Goal: Task Accomplishment & Management: Complete application form

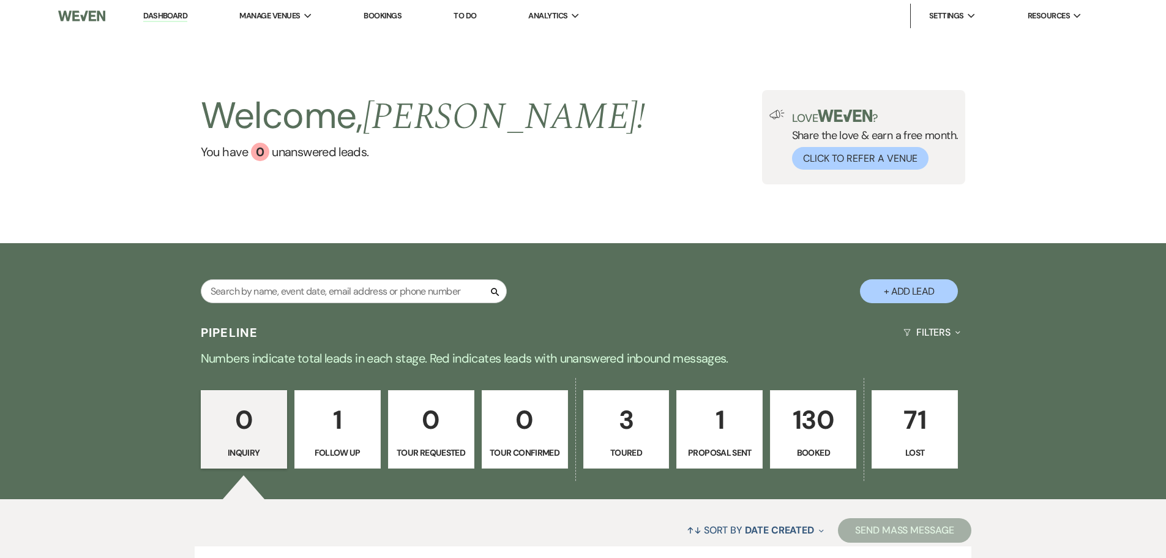
click at [908, 293] on button "+ Add Lead" at bounding box center [909, 291] width 98 height 24
select select "586"
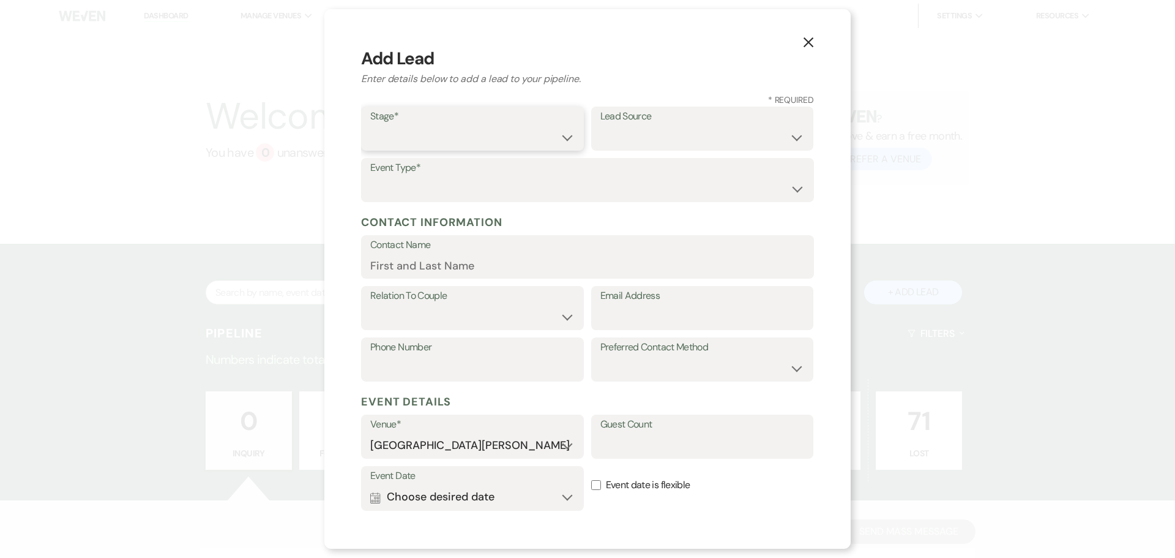
click at [487, 141] on select "Inquiry Follow Up Tour Requested Tour Confirmed Toured Proposal Sent Booked Lost" at bounding box center [472, 137] width 204 height 24
select select "7"
click at [370, 125] on select "Inquiry Follow Up Tour Requested Tour Confirmed Toured Proposal Sent Booked Lost" at bounding box center [472, 137] width 204 height 24
click at [628, 121] on label "Lead Source" at bounding box center [702, 117] width 204 height 18
click at [638, 132] on select "Weven Venue Website Instagram Facebook Pinterest Google The Knot Wedding Wire H…" at bounding box center [702, 137] width 204 height 24
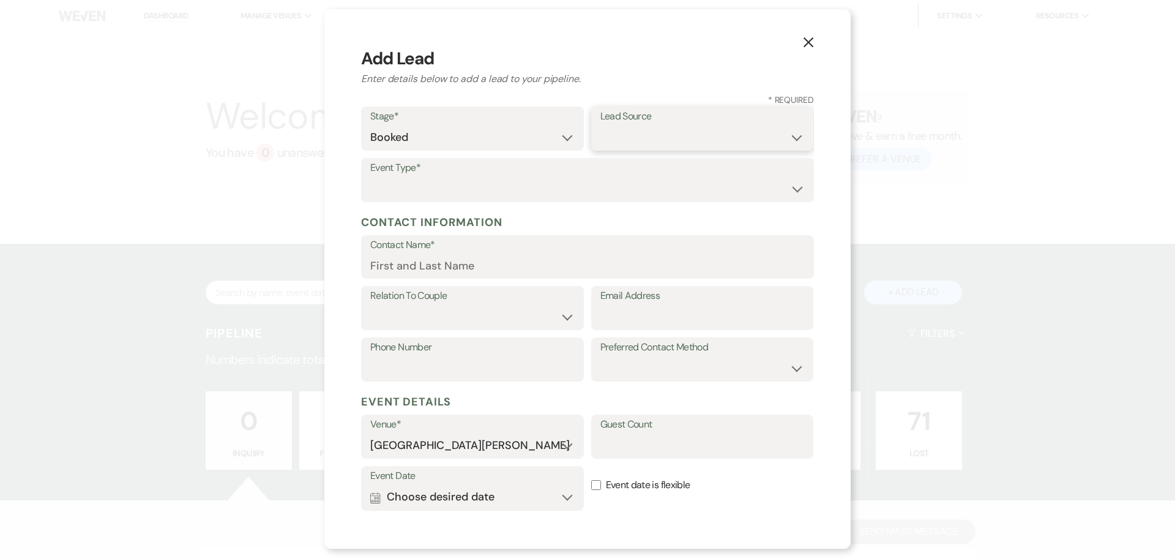
select select "8"
click at [600, 125] on select "Weven Venue Website Instagram Facebook Pinterest Google The Knot Wedding Wire H…" at bounding box center [702, 137] width 204 height 24
click at [442, 192] on select "Wedding Anniversary Party Baby Shower Bachelorette / Bachelor Party Birthday Pa…" at bounding box center [587, 189] width 435 height 24
select select "3"
click at [370, 177] on select "Wedding Anniversary Party Baby Shower Bachelorette / Bachelor Party Birthday Pa…" at bounding box center [587, 189] width 435 height 24
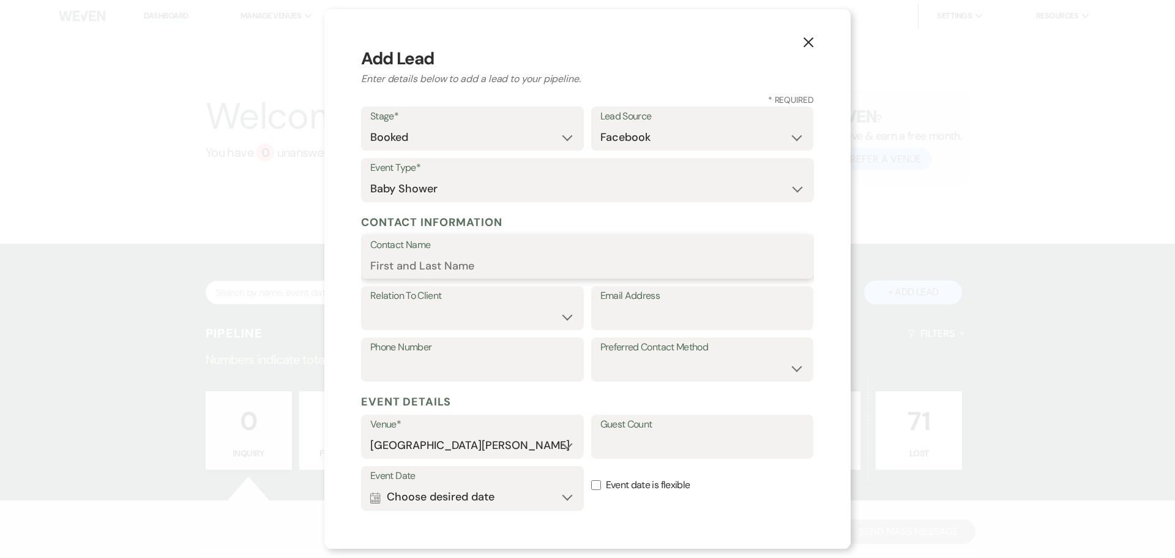
click at [424, 264] on input "Contact Name" at bounding box center [587, 265] width 435 height 24
type input "Kristen Blakley"
click at [438, 307] on select "Client Event Planner Parent of Client Family Member Friend Other" at bounding box center [472, 317] width 204 height 24
click at [370, 305] on select "Client Event Planner Parent of Client Family Member Friend Other" at bounding box center [472, 317] width 204 height 24
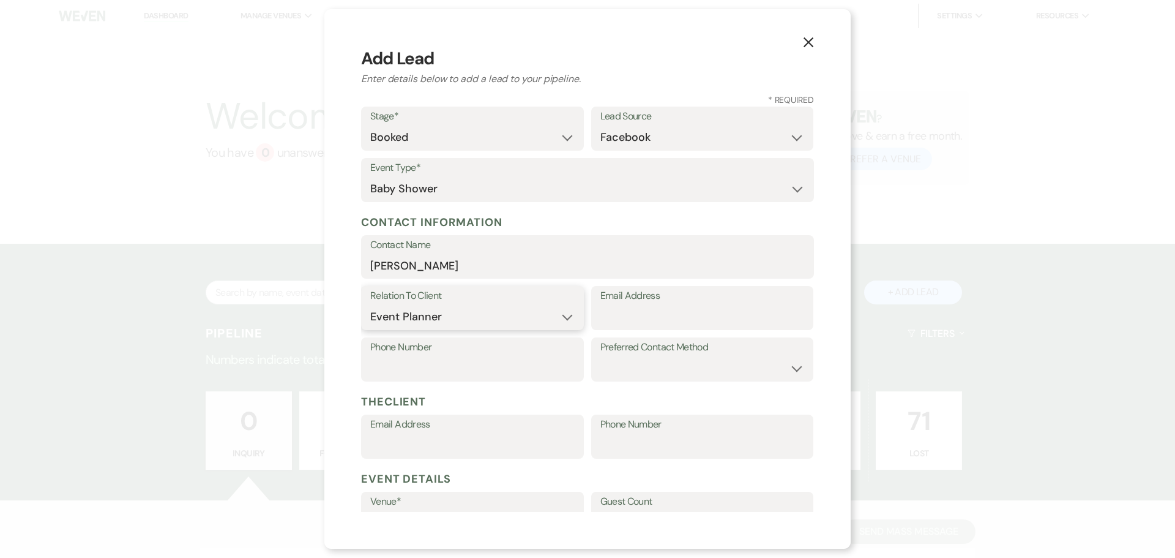
click at [427, 320] on select "Client Event Planner Parent of Client Family Member Friend Other" at bounding box center [472, 317] width 204 height 24
select select "1"
click at [370, 305] on select "Client Event Planner Parent of Client Family Member Friend Other" at bounding box center [472, 317] width 204 height 24
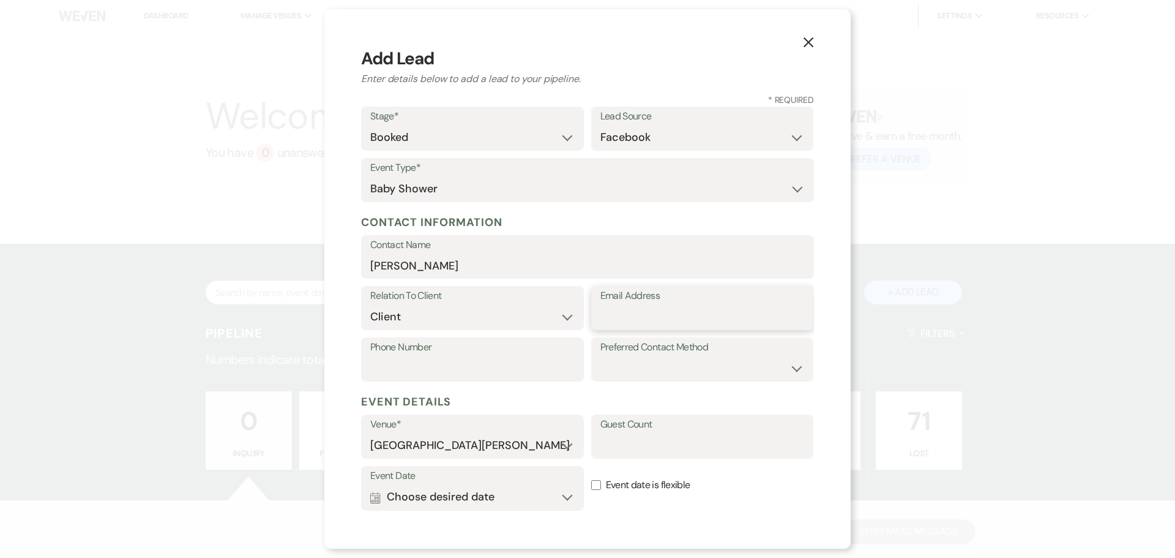
click at [635, 316] on input "Email Address" at bounding box center [702, 317] width 204 height 24
type input "ellekr2009@hotmail.com"
click at [508, 376] on input "Phone Number" at bounding box center [472, 368] width 204 height 24
type input "4693792978"
click at [594, 399] on h5 "Event Details" at bounding box center [587, 401] width 453 height 18
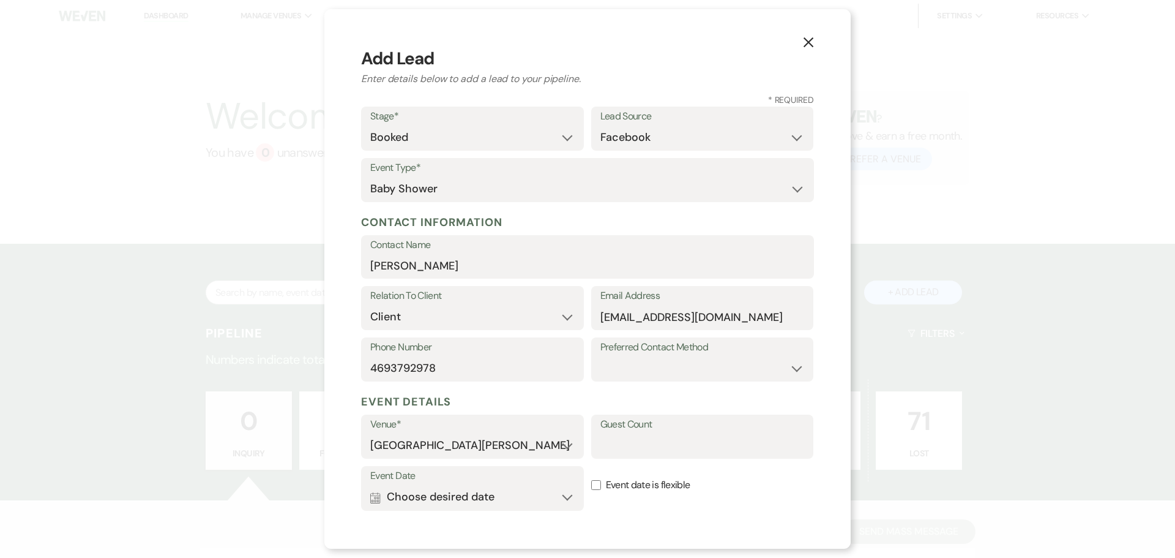
click at [604, 389] on form "Stage* Inquiry Follow Up Tour Requested Tour Confirmed Toured Proposal Sent Boo…" at bounding box center [587, 377] width 453 height 540
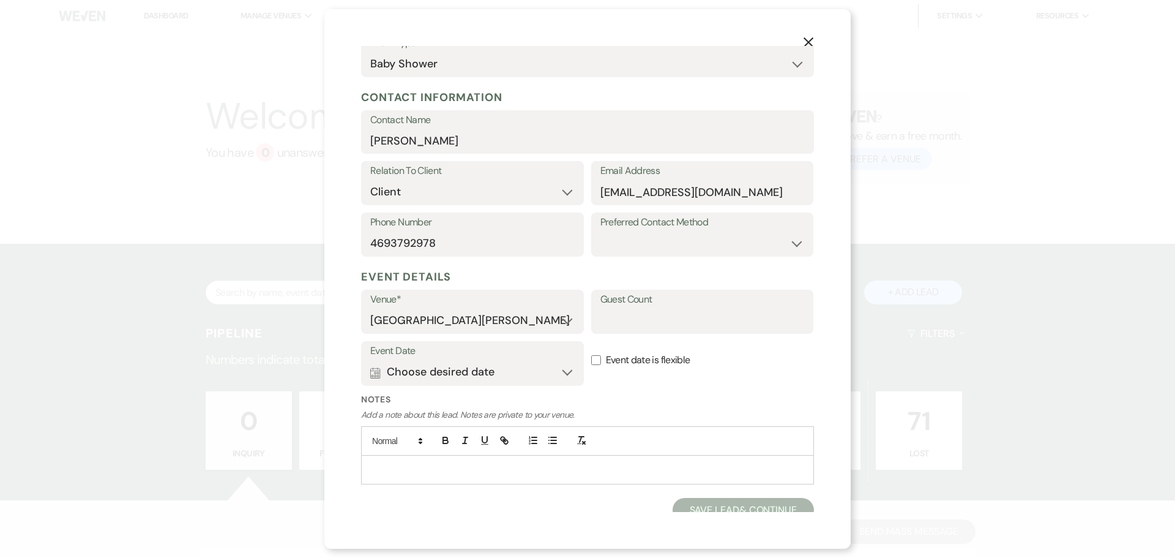
scroll to position [135, 0]
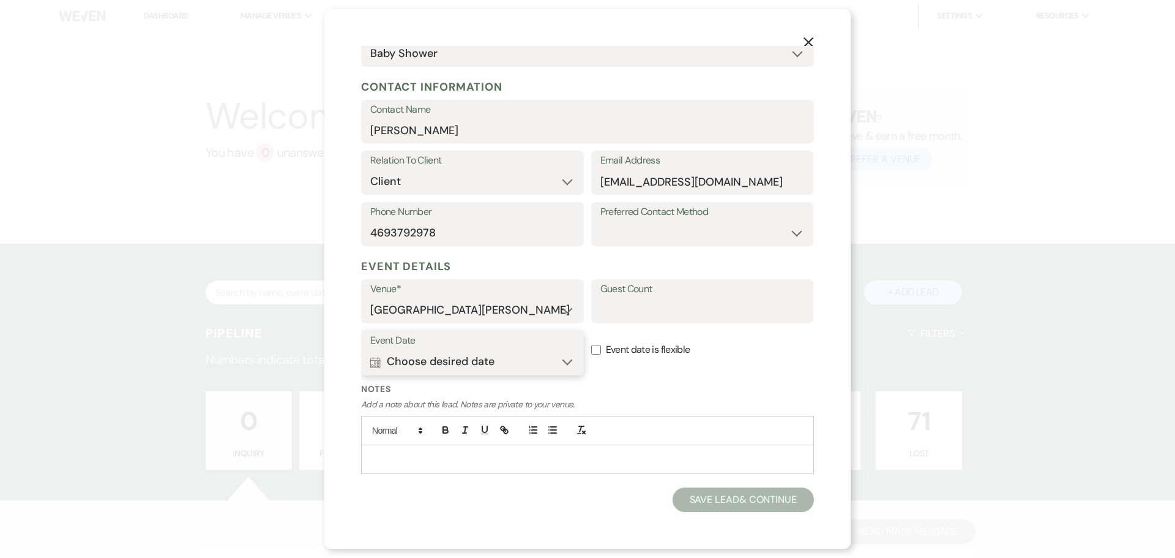
click at [552, 365] on button "Calendar Choose desired date Expand" at bounding box center [472, 362] width 204 height 24
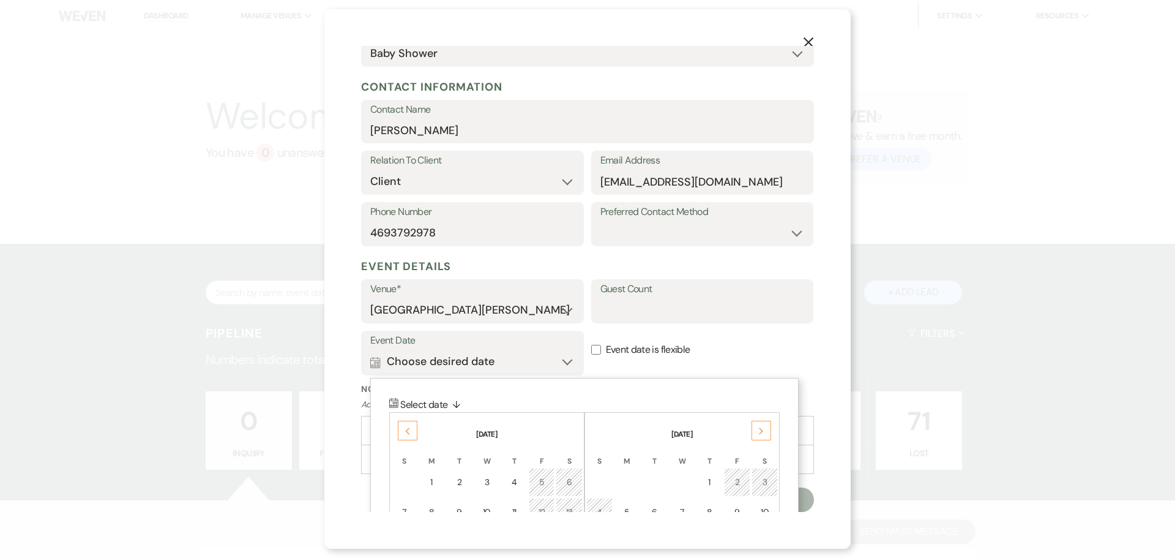
click at [408, 432] on use at bounding box center [408, 431] width 4 height 7
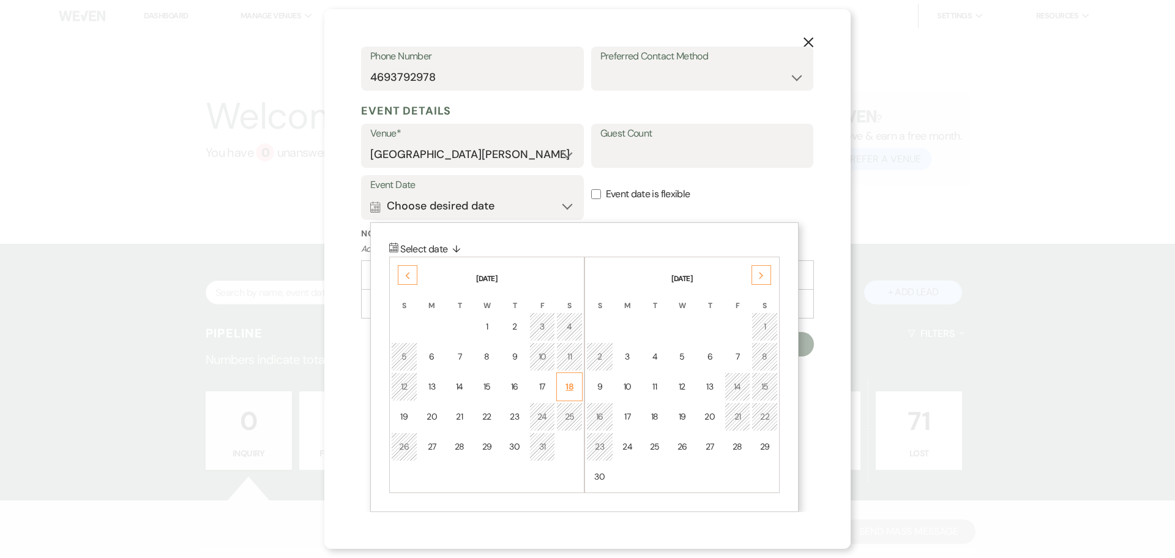
click at [572, 382] on div "18" at bounding box center [569, 386] width 10 height 13
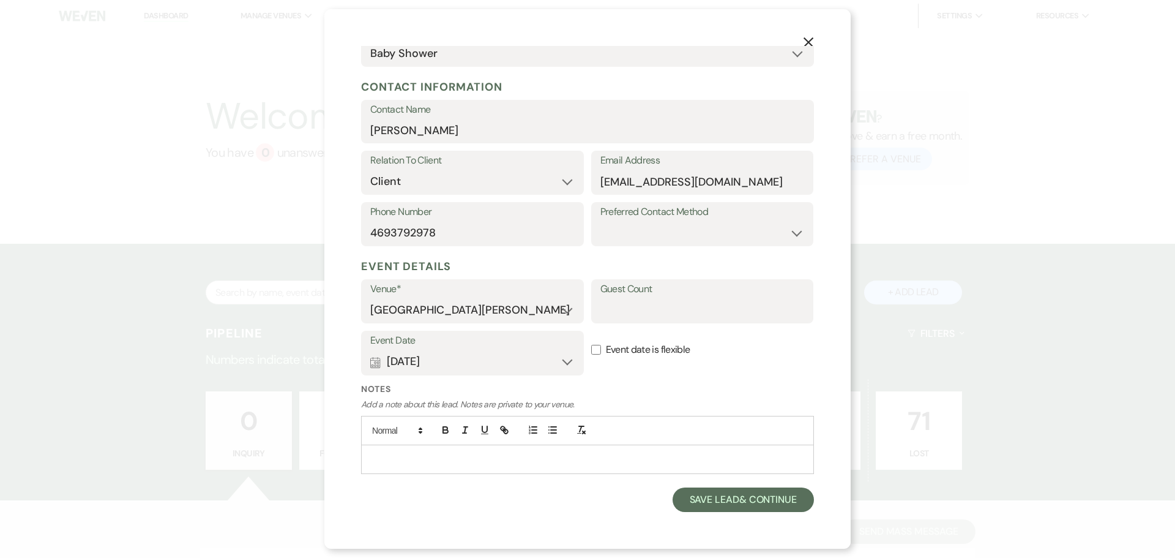
click at [578, 449] on div at bounding box center [588, 459] width 452 height 28
click at [553, 460] on p "baby shower . $225.00 pd $50 deposit." at bounding box center [587, 458] width 433 height 13
click at [570, 477] on div "Notes Add a note about this lead. Notes are private to your venue. baby shower …" at bounding box center [587, 433] width 453 height 101
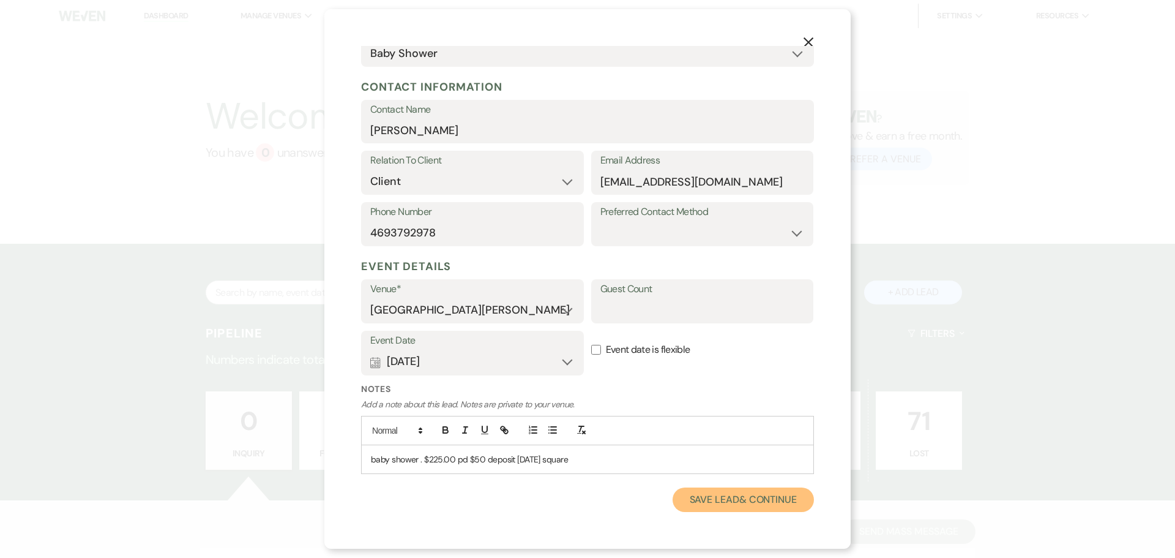
click at [765, 506] on button "Save Lead & Continue" at bounding box center [743, 499] width 141 height 24
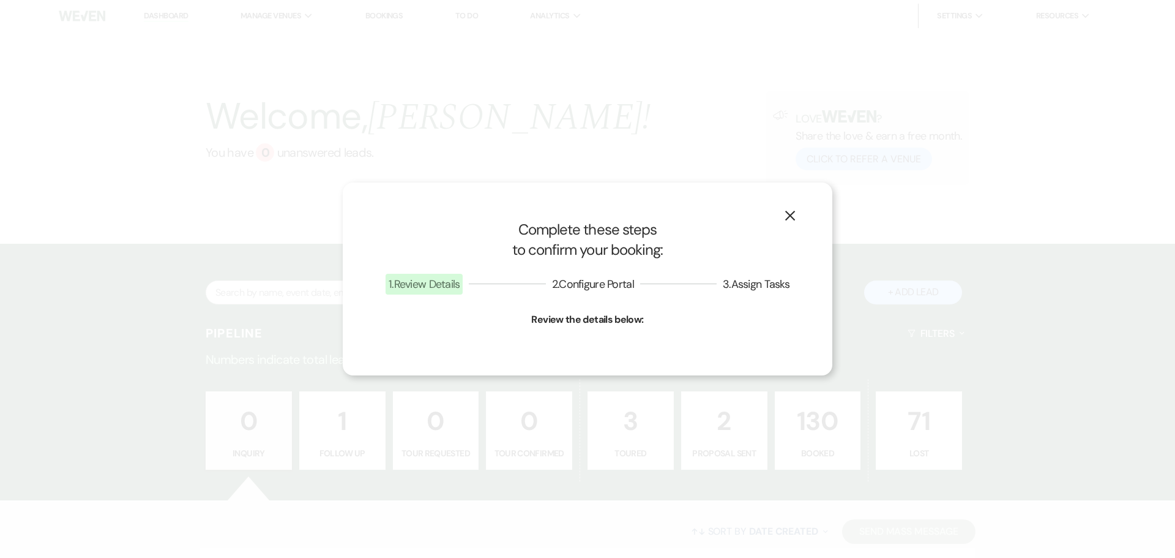
select select "3"
select select "586"
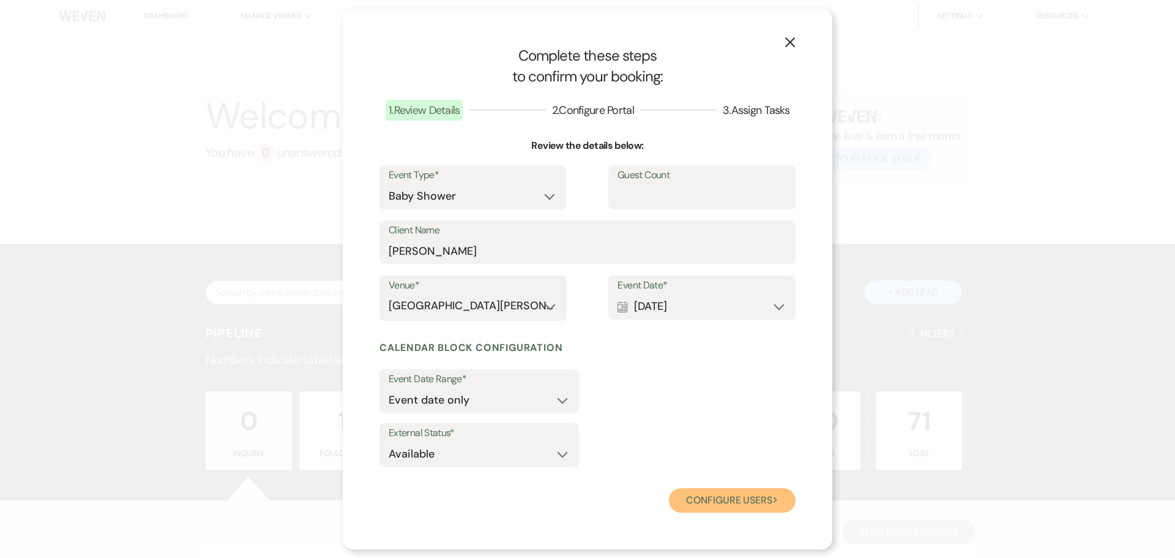
click at [741, 501] on button "Configure users Next" at bounding box center [732, 500] width 127 height 24
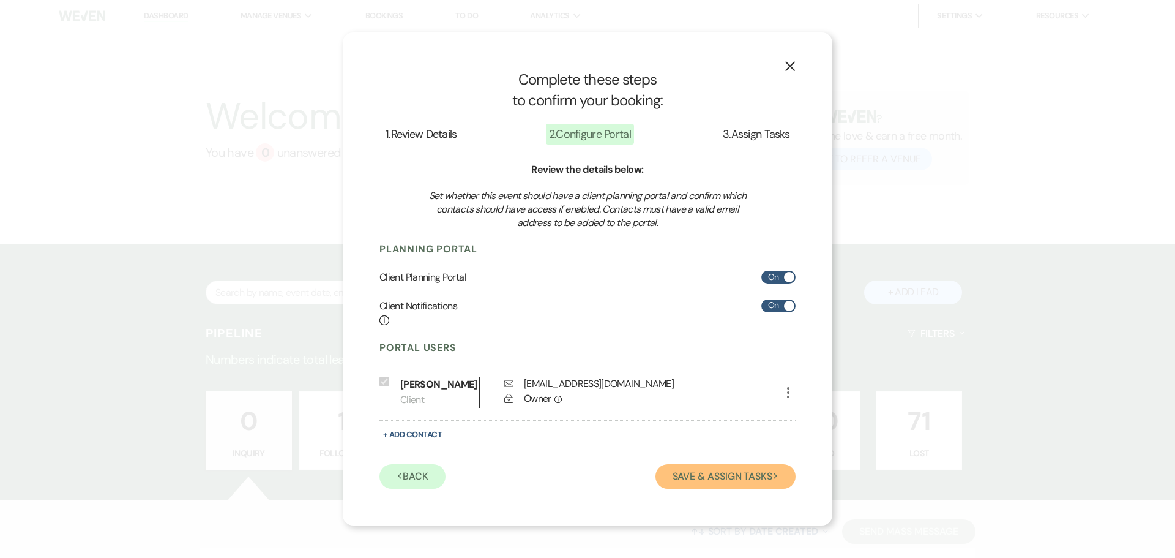
click at [721, 473] on button "Save & Assign Tasks Next" at bounding box center [726, 476] width 140 height 24
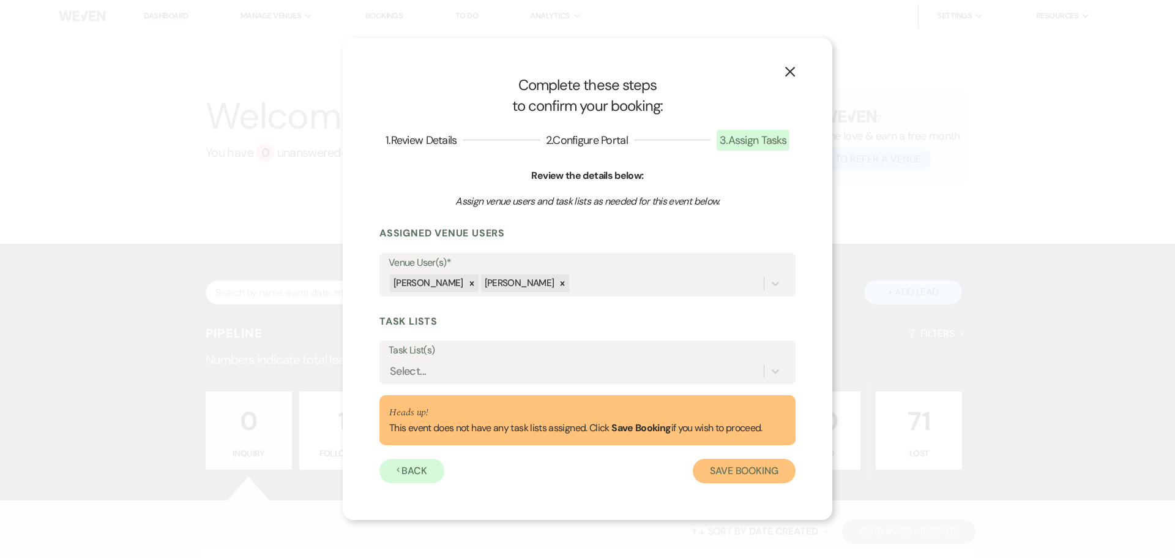
click at [711, 465] on button "Save Booking" at bounding box center [744, 470] width 103 height 24
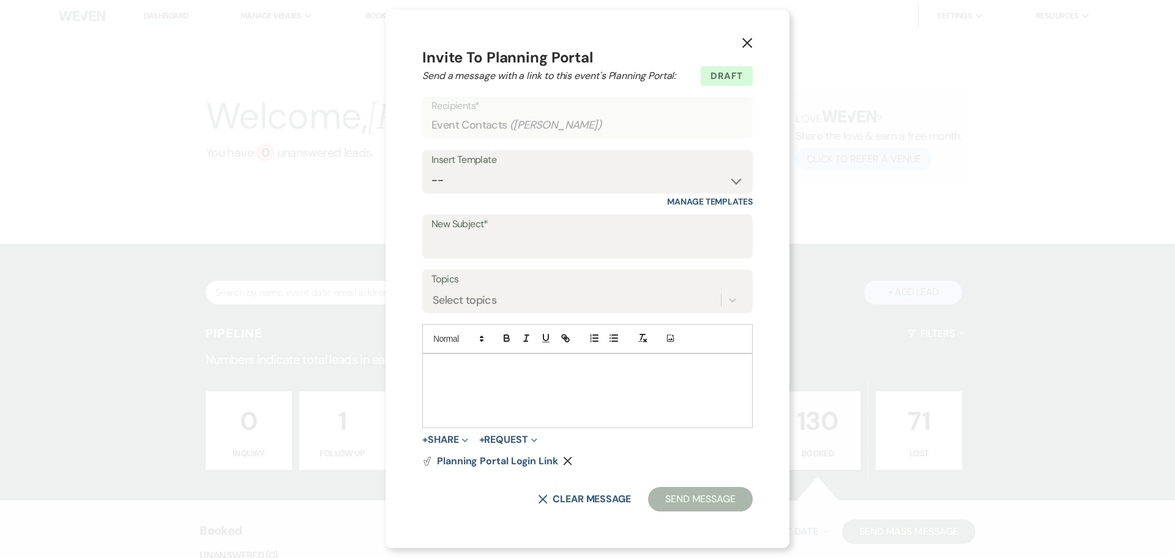
click at [747, 45] on icon "X" at bounding box center [747, 42] width 11 height 11
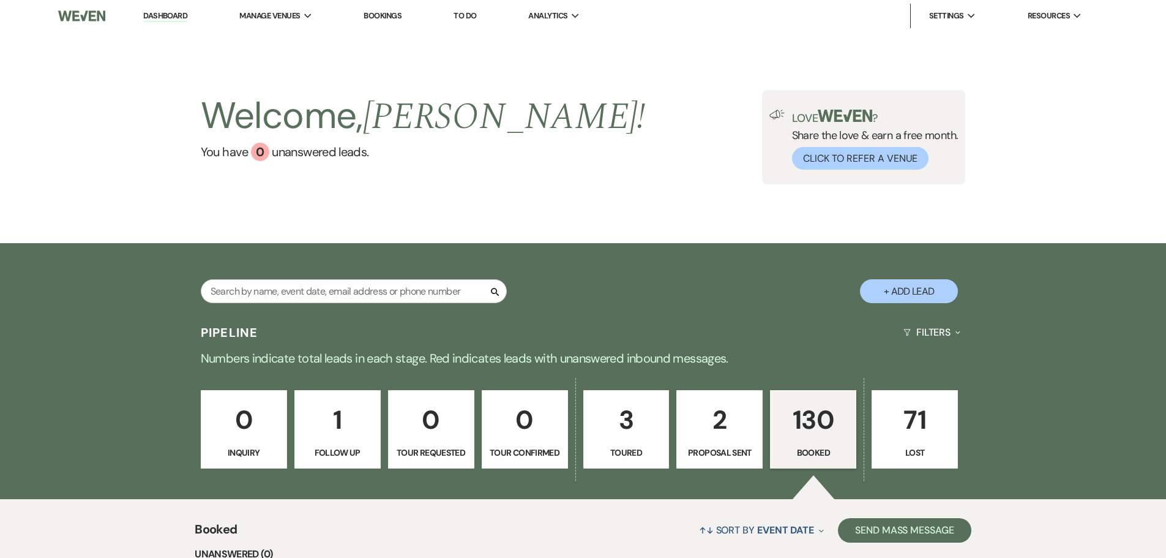
click at [386, 10] on link "Bookings" at bounding box center [383, 15] width 38 height 10
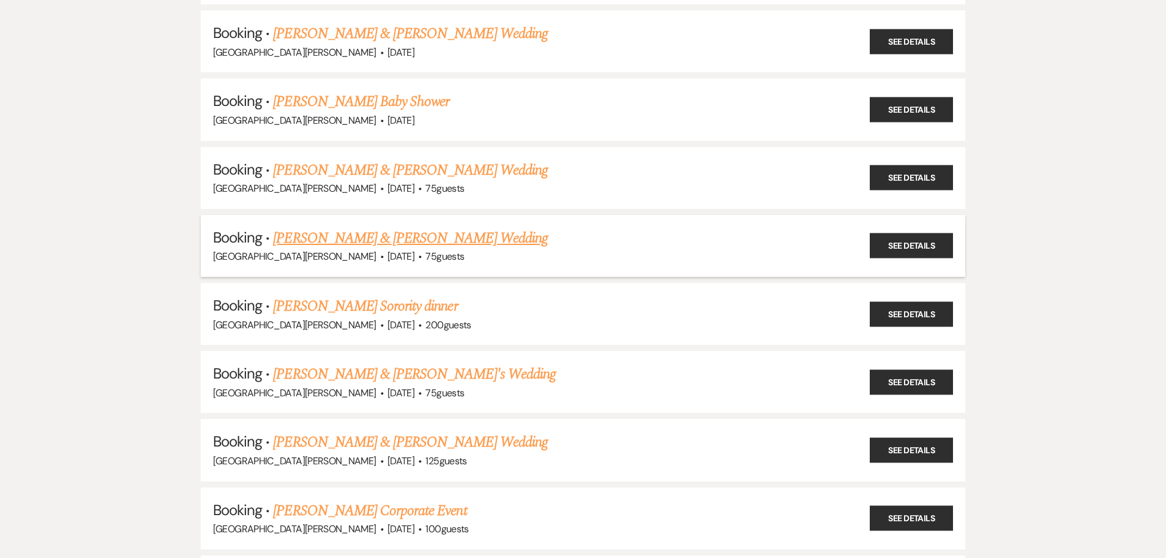
scroll to position [735, 0]
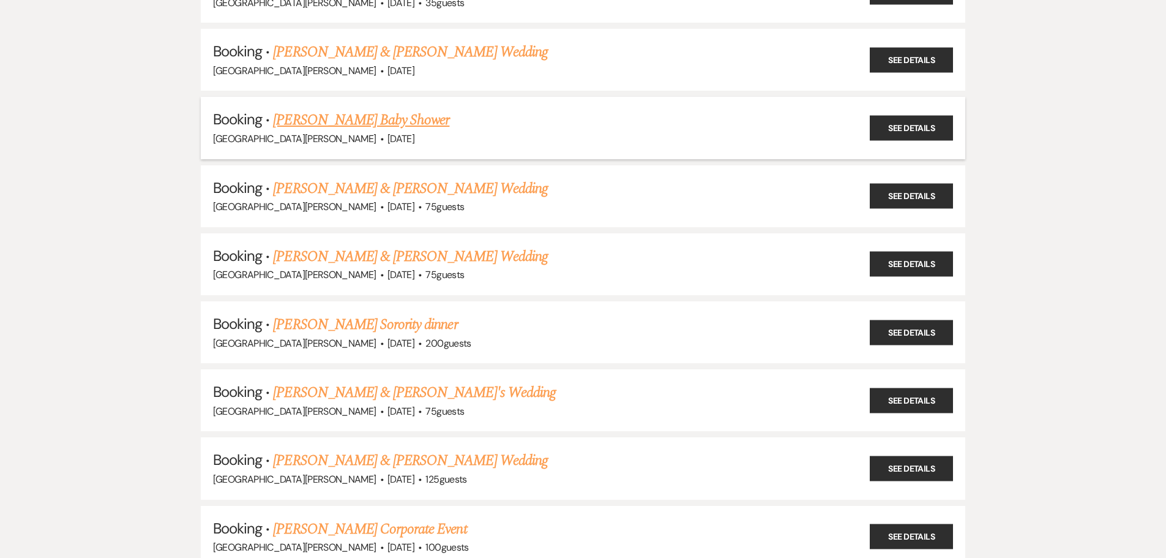
click at [373, 124] on link "[PERSON_NAME] Baby Shower" at bounding box center [361, 120] width 176 height 22
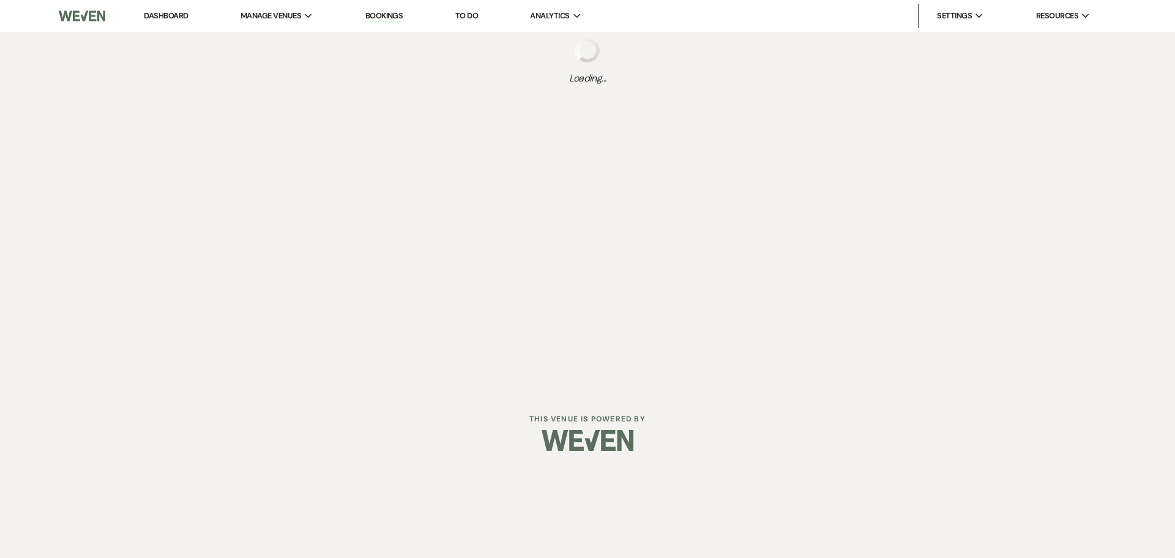
select select "8"
select select "3"
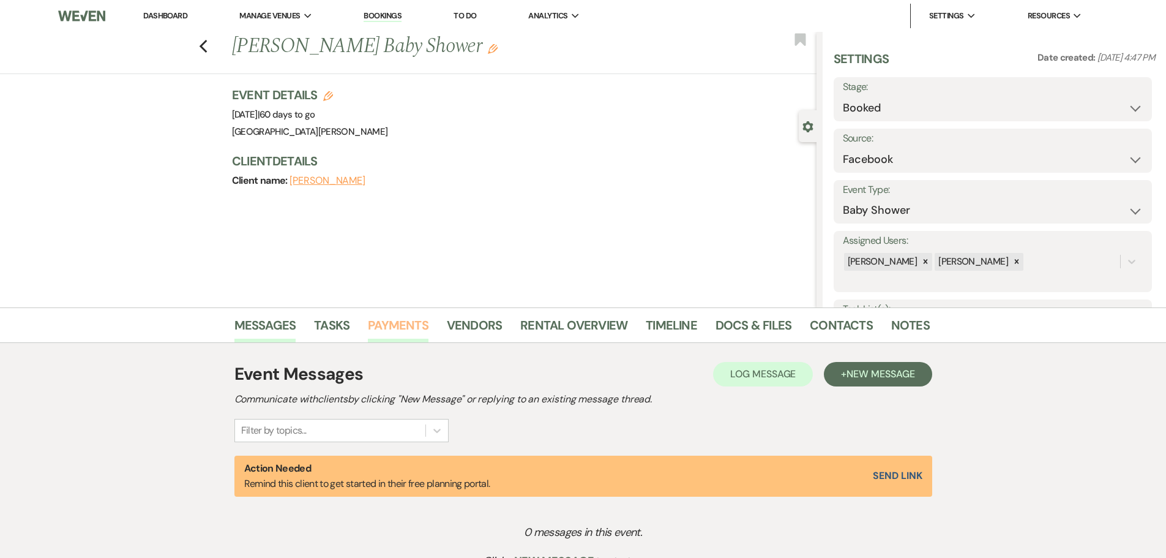
click at [413, 333] on link "Payments" at bounding box center [398, 328] width 61 height 27
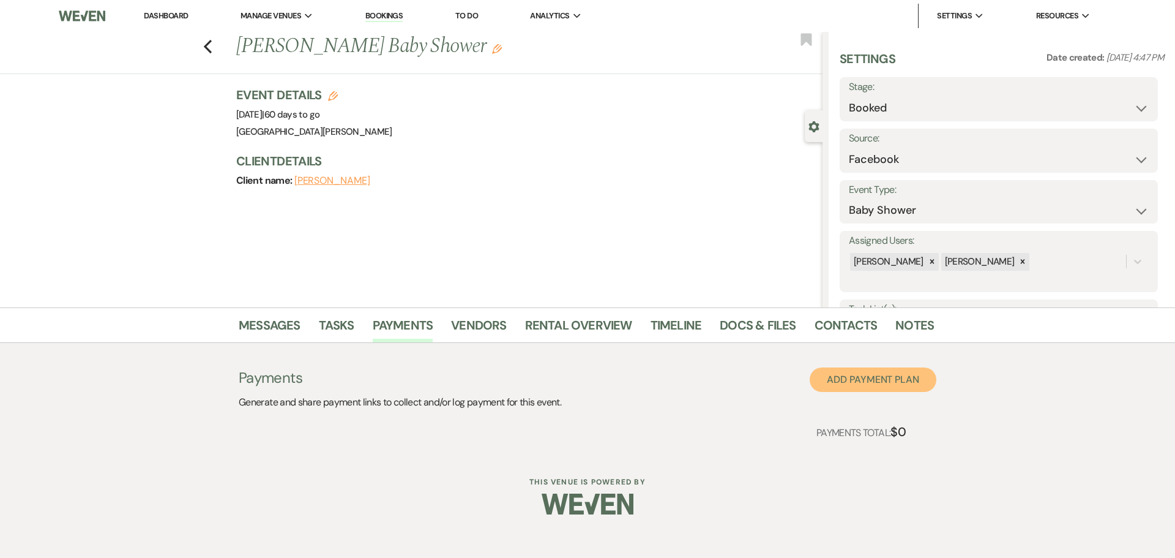
click at [914, 381] on button "Add Payment Plan" at bounding box center [873, 379] width 127 height 24
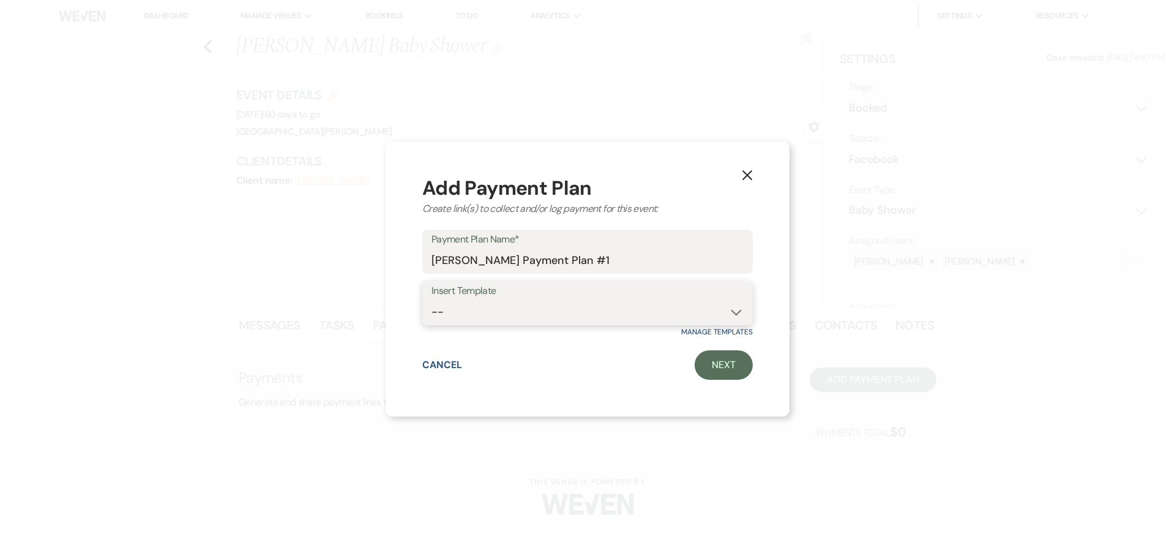
click at [517, 310] on select "--" at bounding box center [588, 312] width 312 height 24
click at [743, 370] on link "Next" at bounding box center [724, 364] width 58 height 29
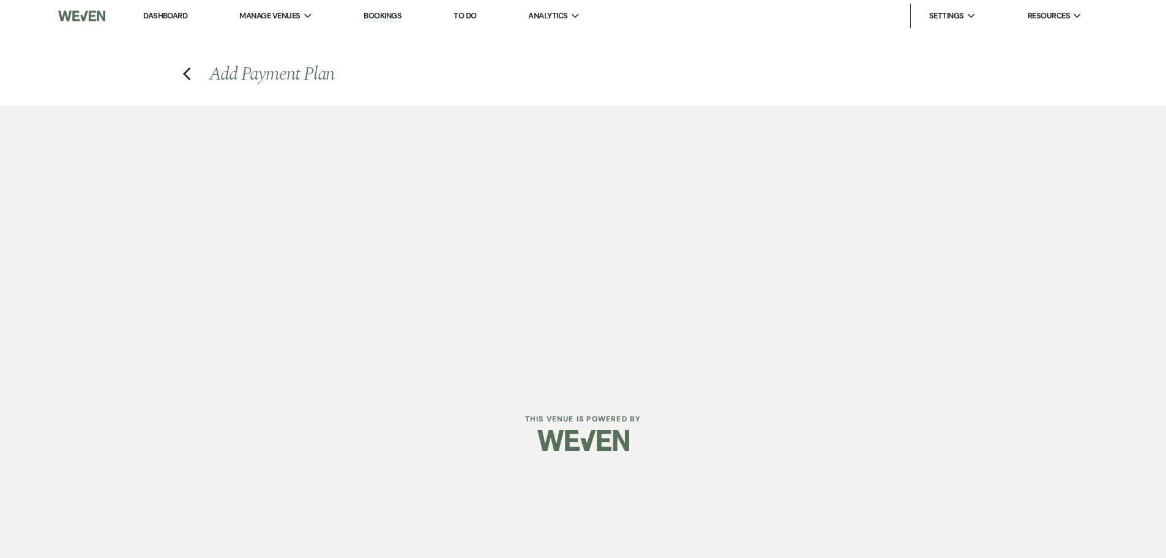
select select "2"
select select "percentage"
select select "true"
select select "client"
select select "weeks"
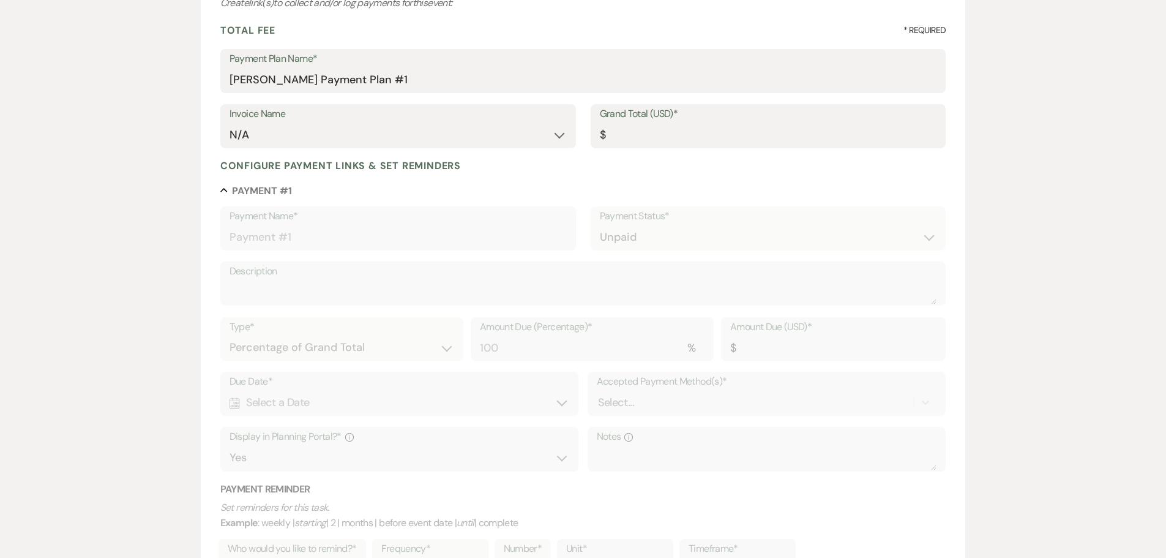
scroll to position [184, 0]
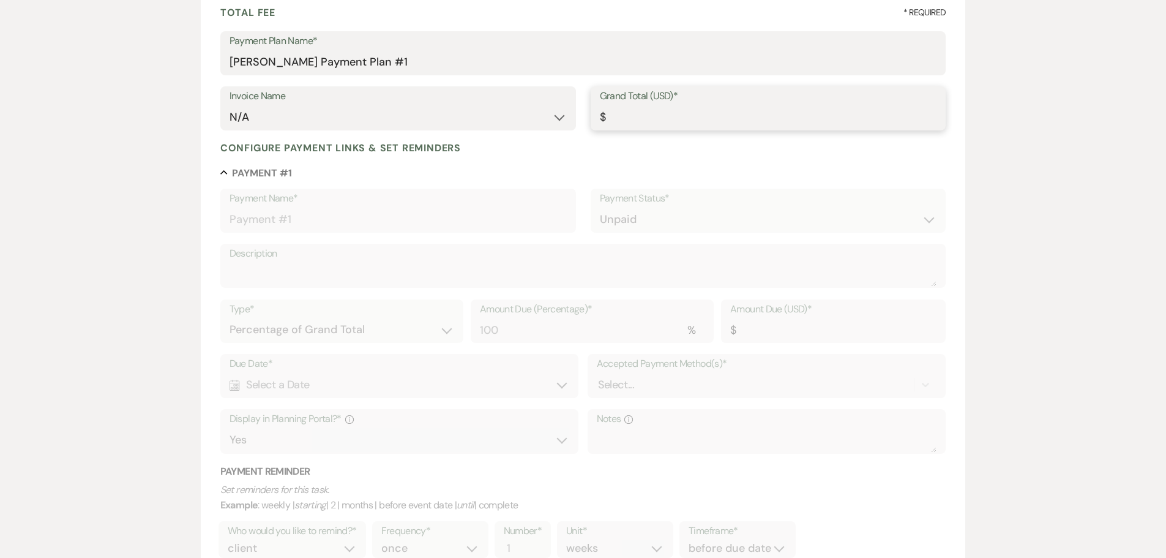
click at [645, 119] on input "Grand Total (USD)*" at bounding box center [768, 117] width 337 height 24
type input "2"
type input "2.00"
type input "22"
type input "22.00"
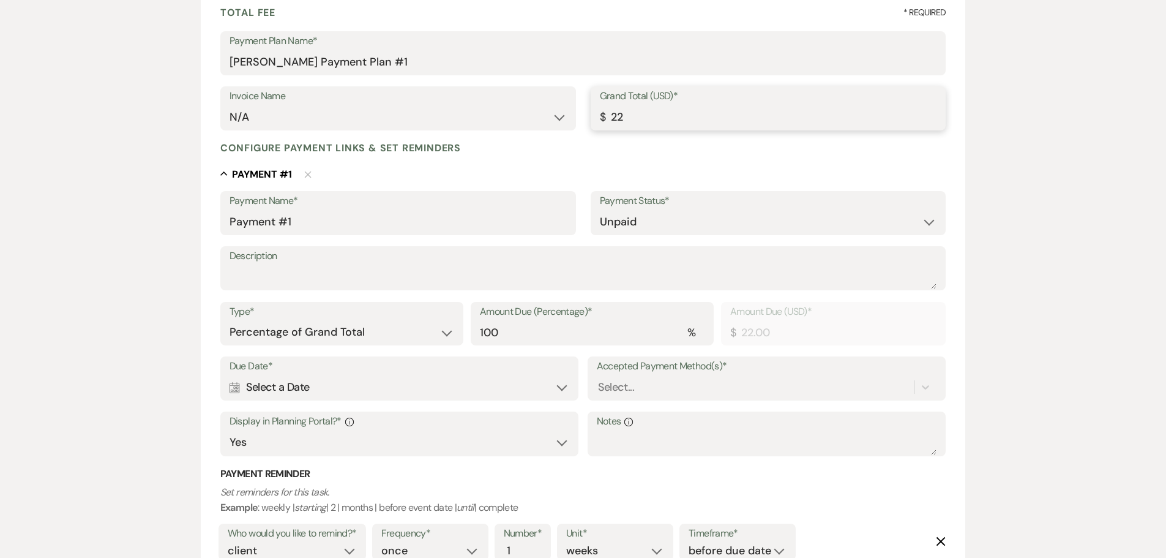
type input "225"
type input "225.00"
click at [645, 150] on div "Configure payment links & set reminders" at bounding box center [583, 147] width 726 height 13
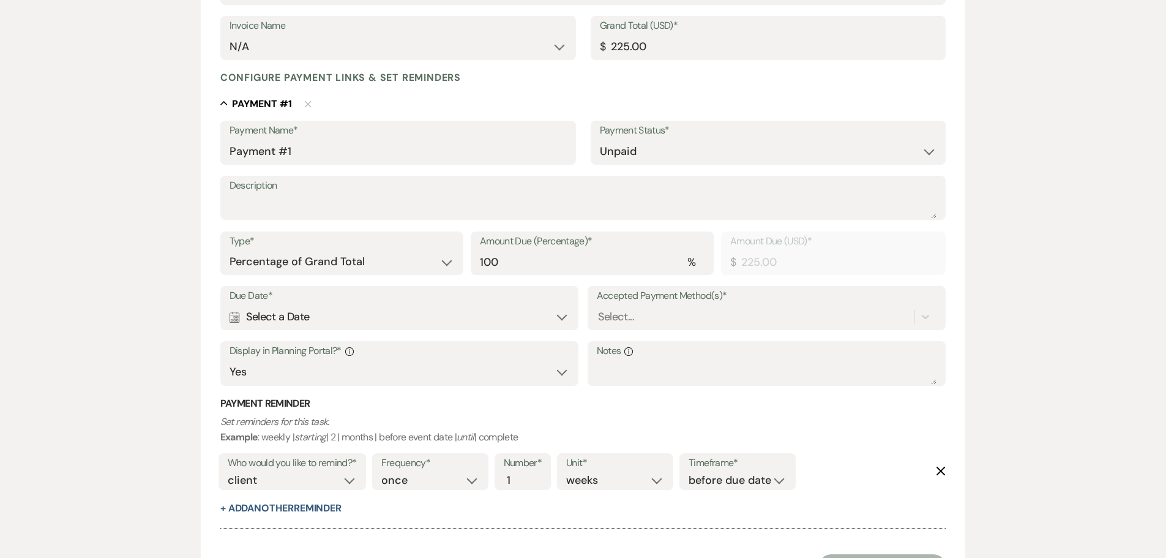
scroll to position [250, 0]
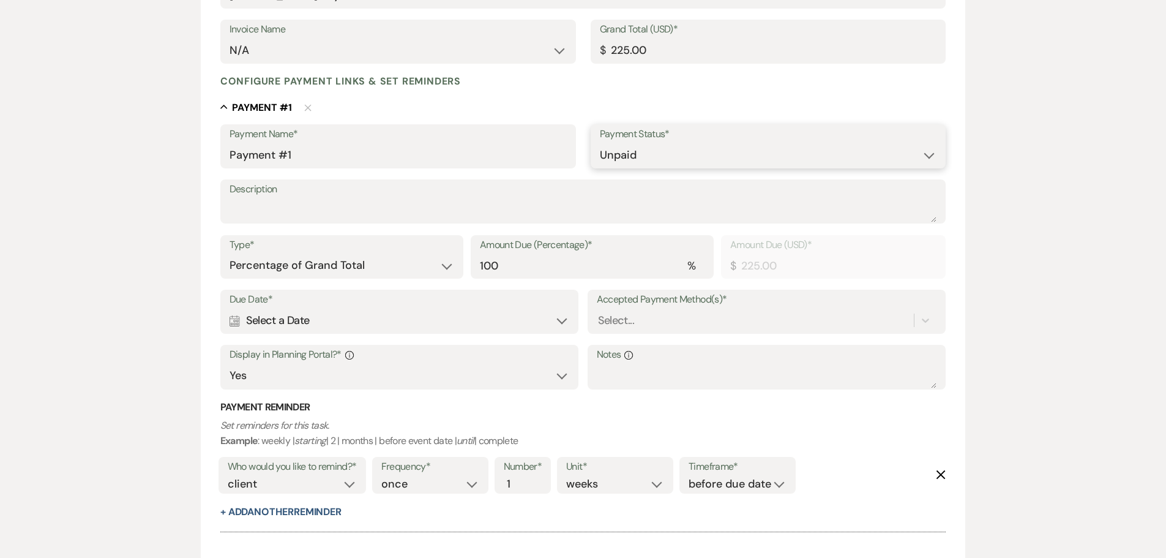
click at [635, 151] on select "Paid Unpaid" at bounding box center [768, 155] width 337 height 24
click at [600, 143] on select "Paid Unpaid" at bounding box center [768, 155] width 337 height 24
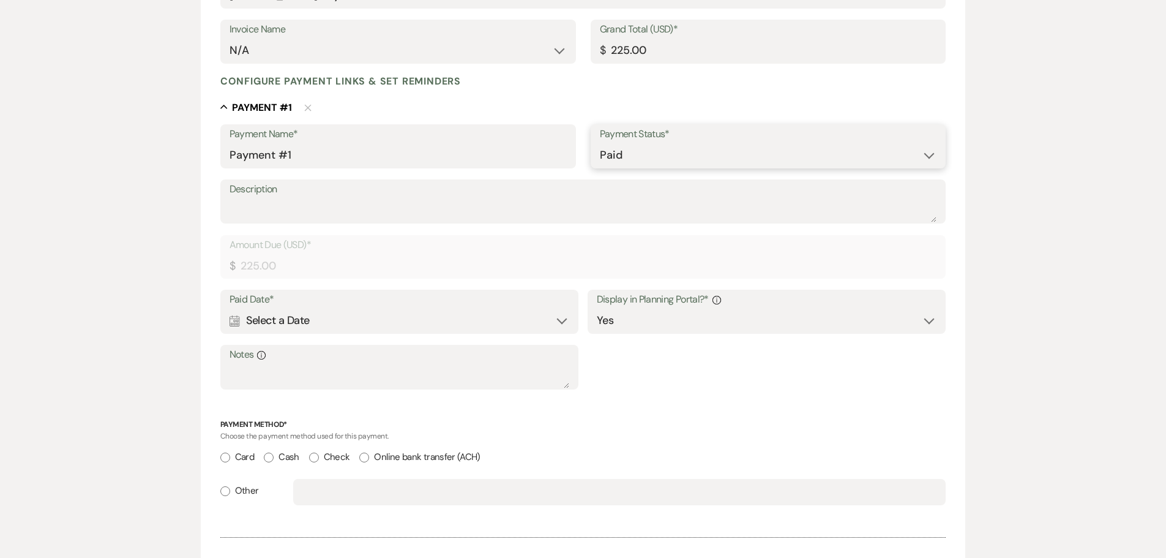
click at [677, 148] on select "Paid Unpaid" at bounding box center [768, 155] width 337 height 24
select select "2"
click at [600, 143] on select "Paid Unpaid" at bounding box center [768, 155] width 337 height 24
select select "client"
select select "weeks"
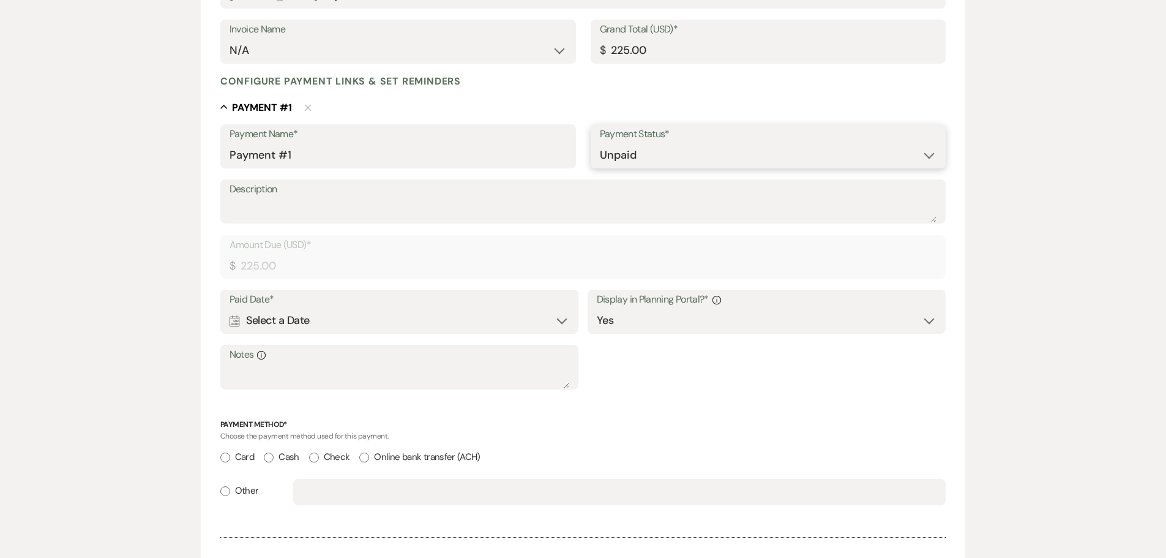
select select "flat"
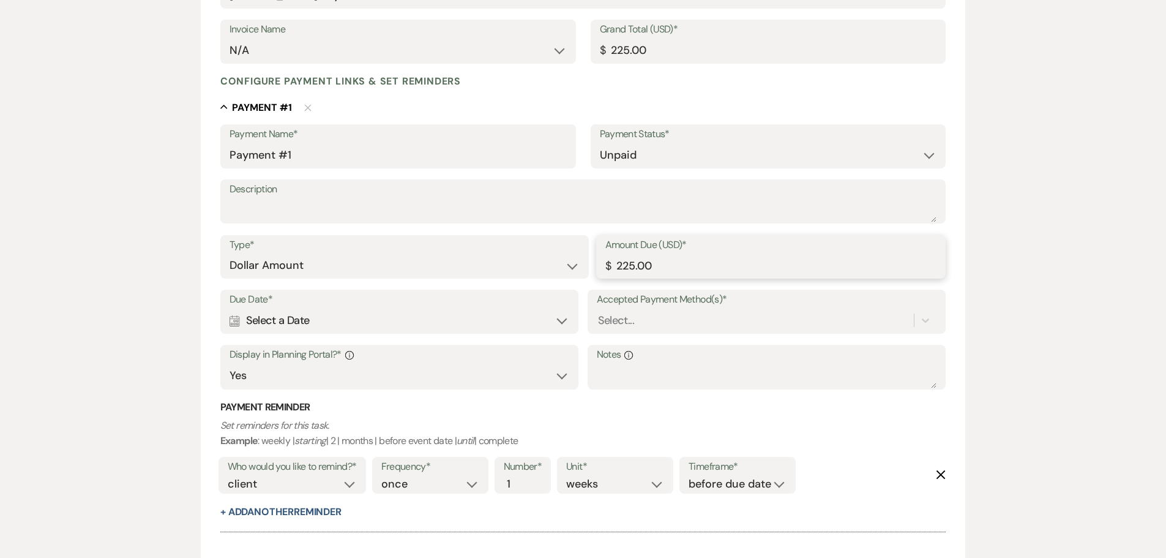
drag, startPoint x: 627, startPoint y: 270, endPoint x: 589, endPoint y: 264, distance: 39.0
click at [589, 264] on div "Type* Dollar Amount Percentage of Grand Total Amount Due (USD)* $ 225.00" at bounding box center [583, 262] width 726 height 55
type input "50.00"
click at [714, 421] on p "Set reminders for this task. Example : weekly | starting | 2 | months | before …" at bounding box center [583, 432] width 726 height 31
click at [267, 319] on div "Calendar Select a Date Expand" at bounding box center [400, 320] width 340 height 24
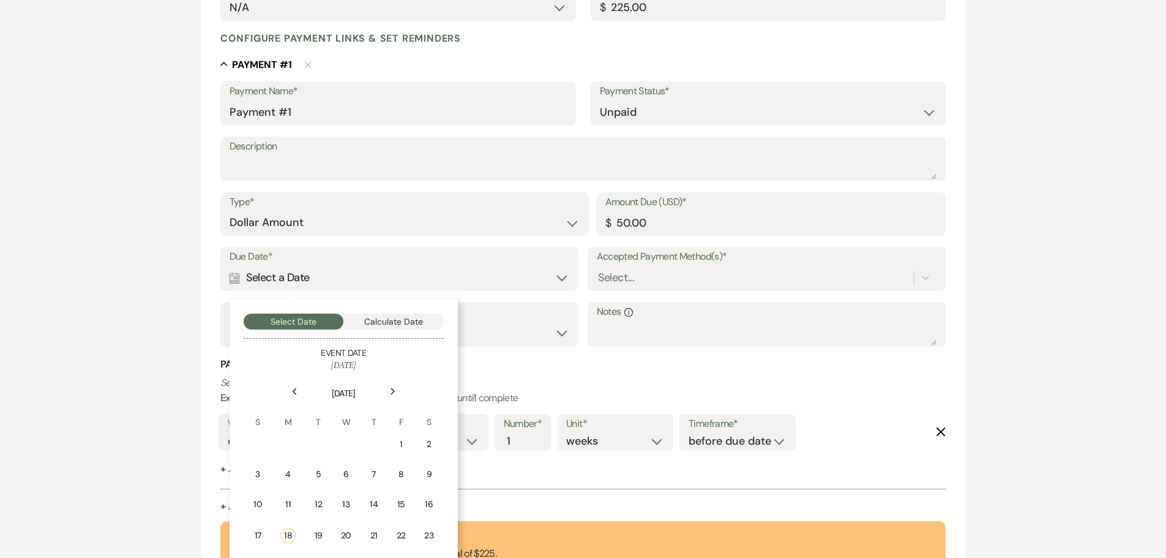
scroll to position [312, 0]
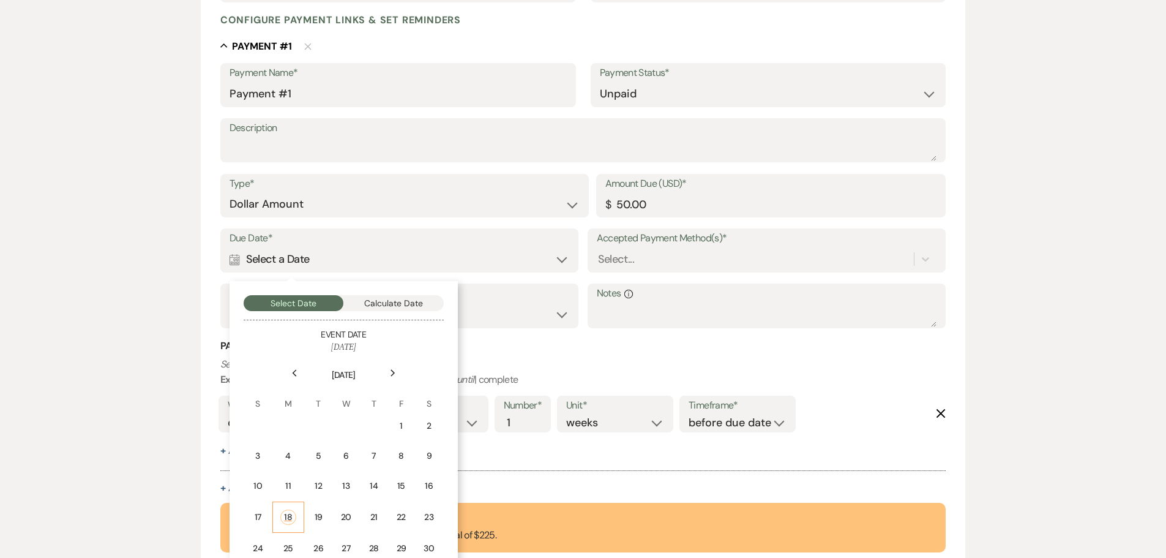
click at [290, 517] on div "18" at bounding box center [288, 516] width 16 height 15
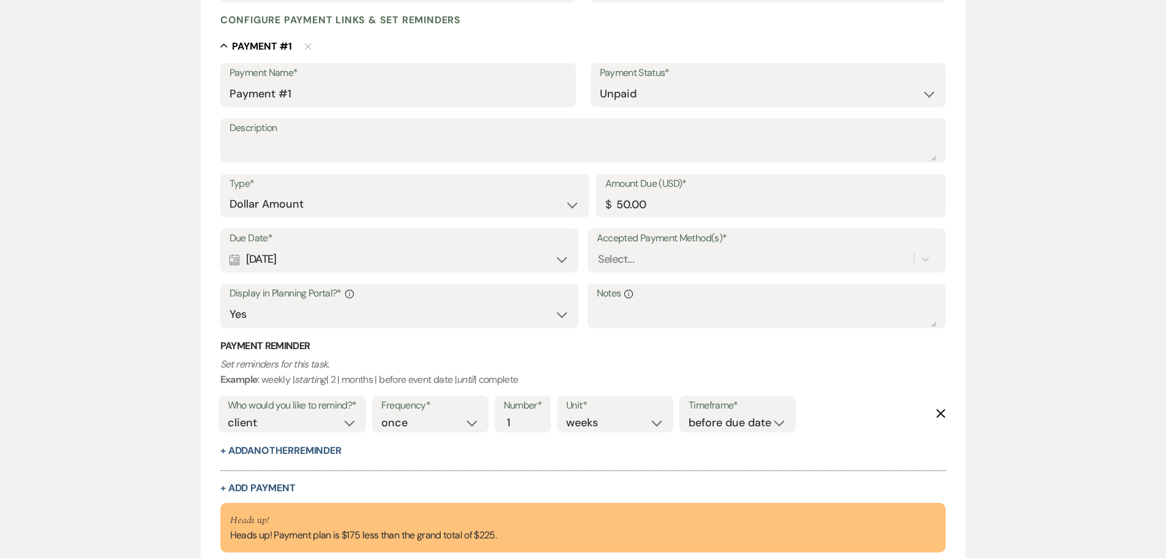
click at [396, 346] on h3 "Payment Reminder" at bounding box center [583, 345] width 726 height 13
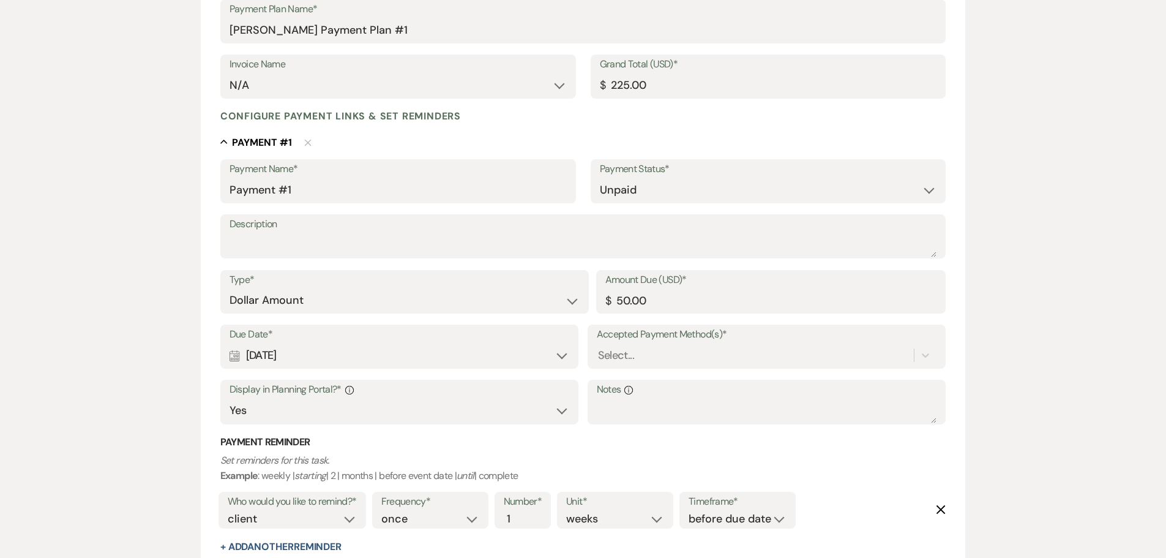
scroll to position [128, 0]
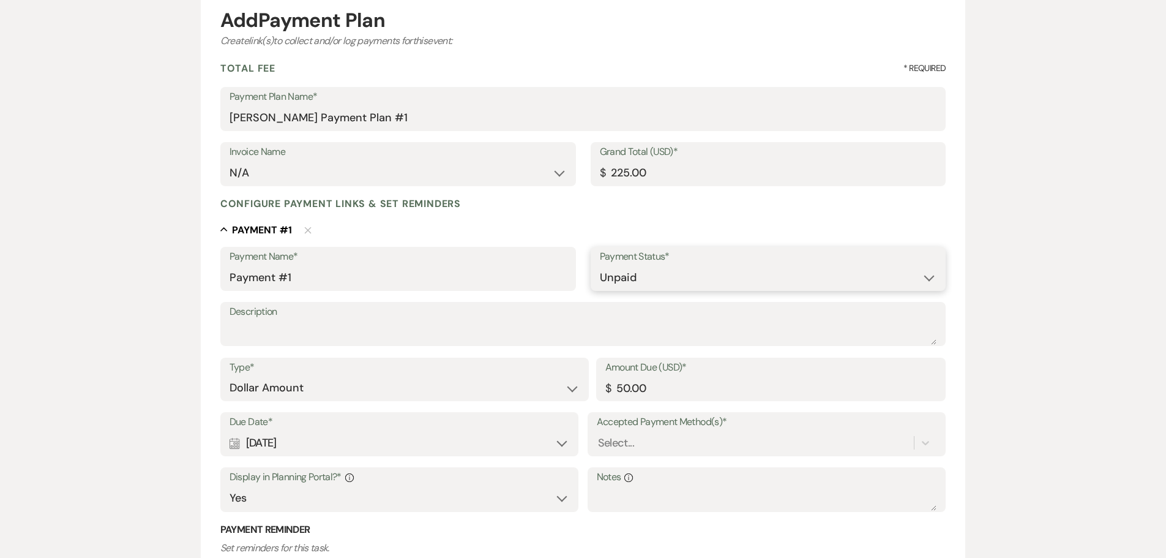
drag, startPoint x: 637, startPoint y: 283, endPoint x: 635, endPoint y: 289, distance: 6.2
click at [637, 284] on select "Paid Unpaid" at bounding box center [768, 278] width 337 height 24
select select "1"
click at [600, 266] on select "Paid Unpaid" at bounding box center [768, 278] width 337 height 24
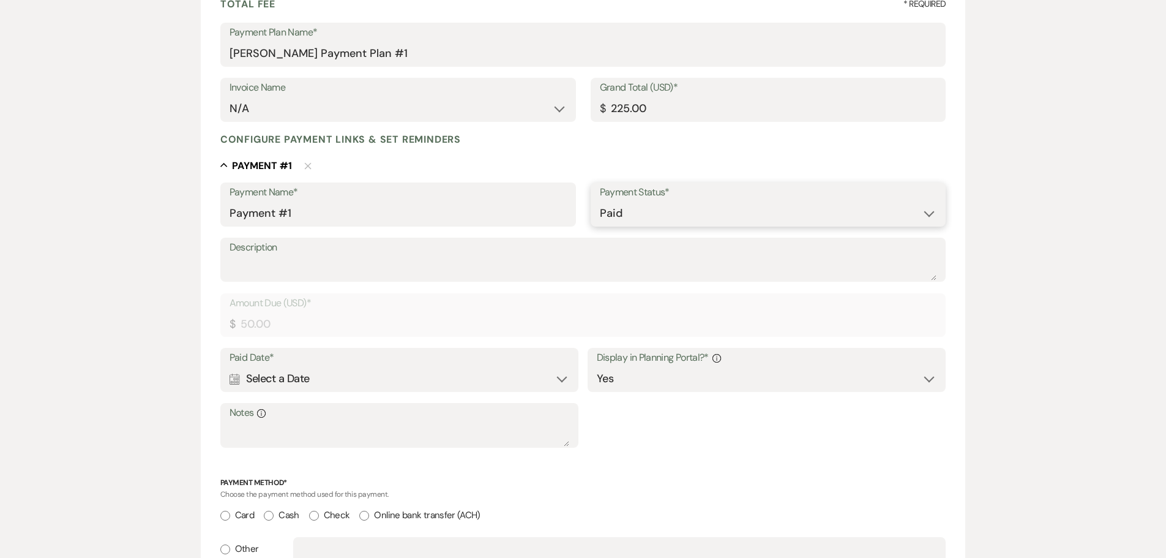
scroll to position [373, 0]
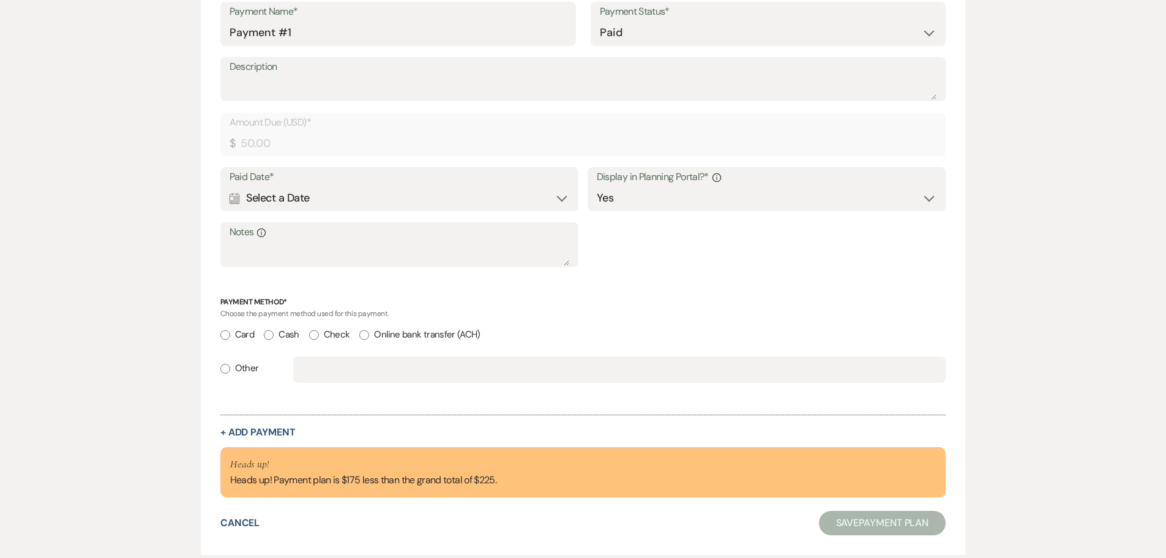
click at [414, 198] on div "Calendar Select a Date Expand" at bounding box center [400, 198] width 340 height 24
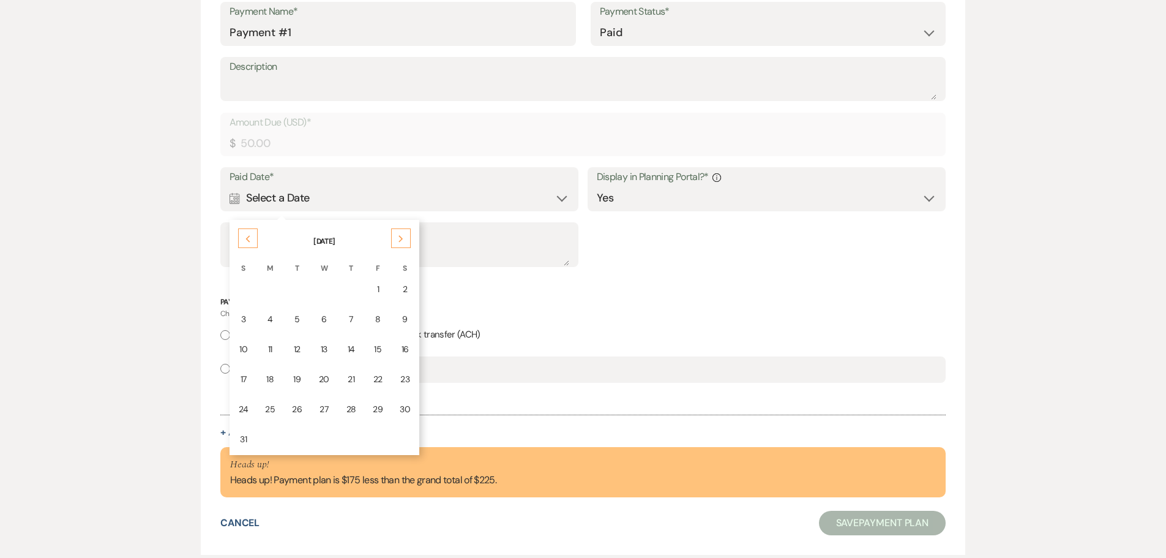
click at [275, 379] on td "18" at bounding box center [270, 379] width 26 height 29
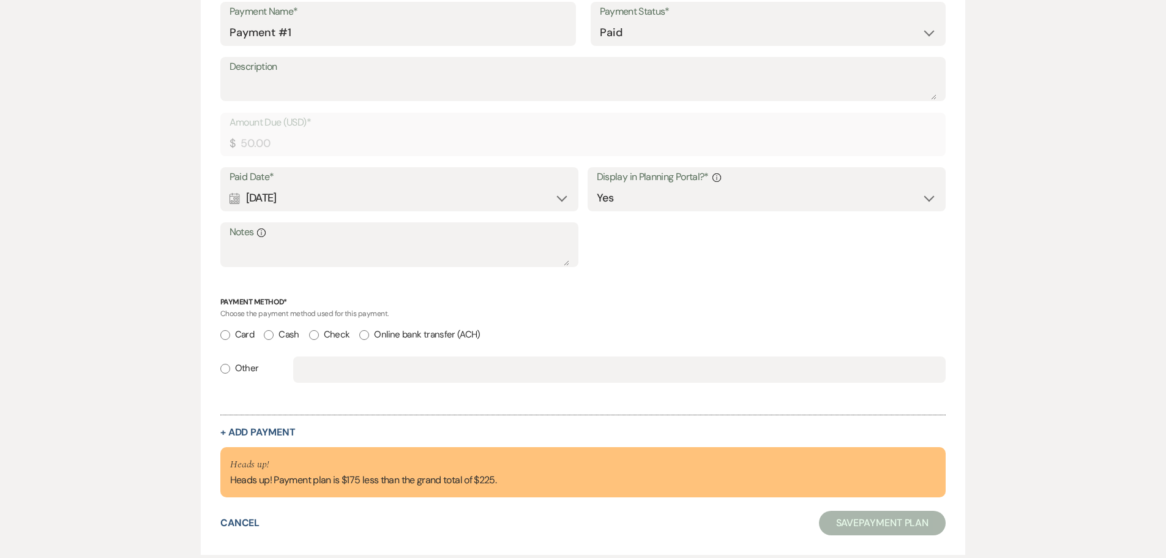
click at [225, 337] on input "Card" at bounding box center [225, 335] width 10 height 10
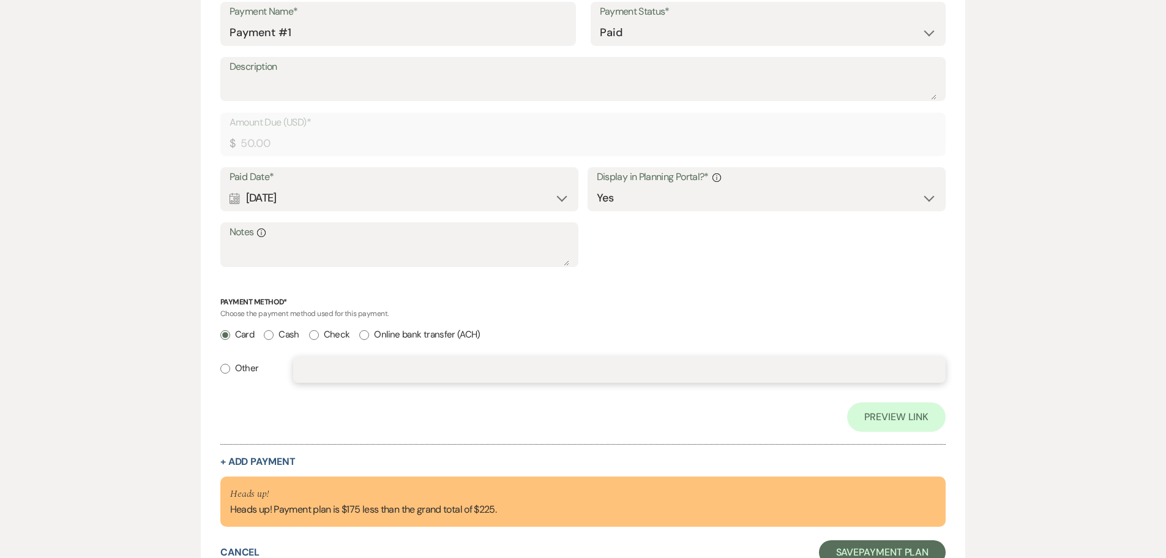
click at [307, 372] on input "text" at bounding box center [619, 369] width 635 height 24
radio input "false"
radio input "true"
type input "square"
click at [386, 400] on div "Payment Name* Payment #1 Payment Status* Paid Unpaid Description Amount Due (US…" at bounding box center [583, 217] width 726 height 430
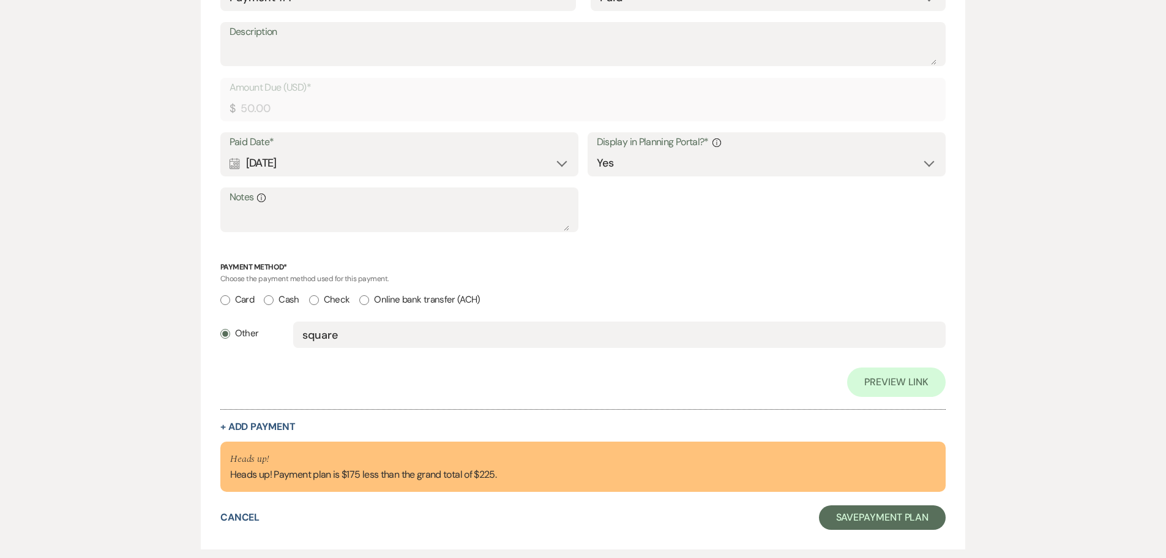
scroll to position [478, 0]
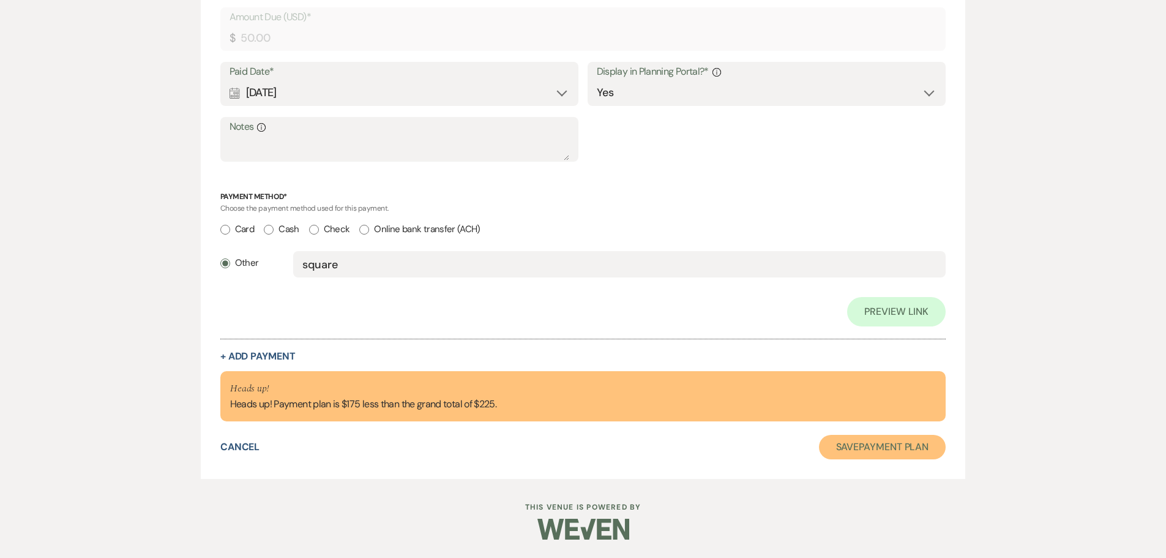
click at [870, 447] on button "Save Payment Plan" at bounding box center [882, 447] width 127 height 24
select select "8"
select select "3"
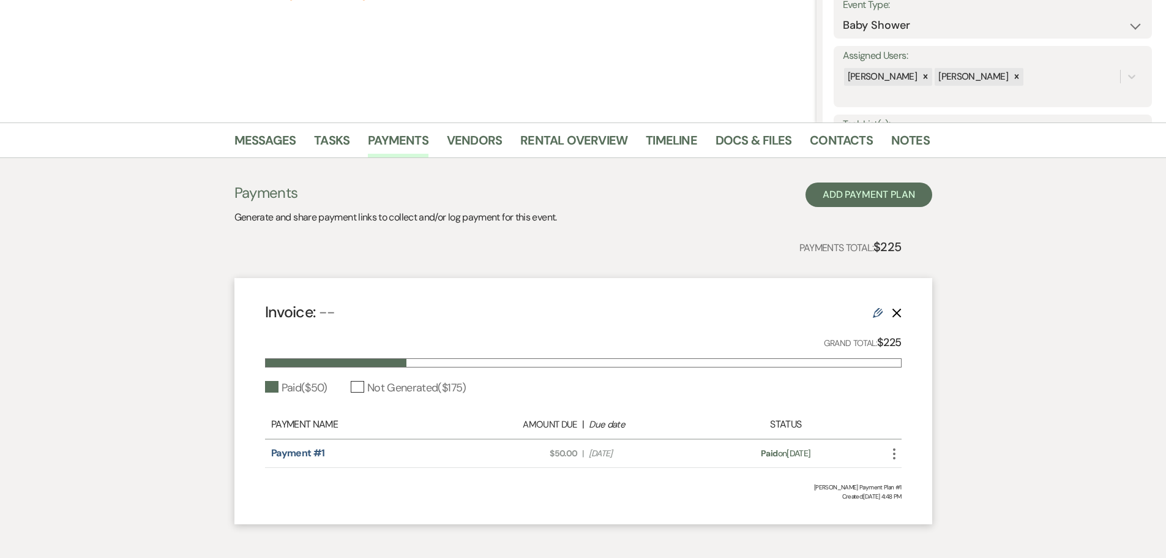
scroll to position [242, 0]
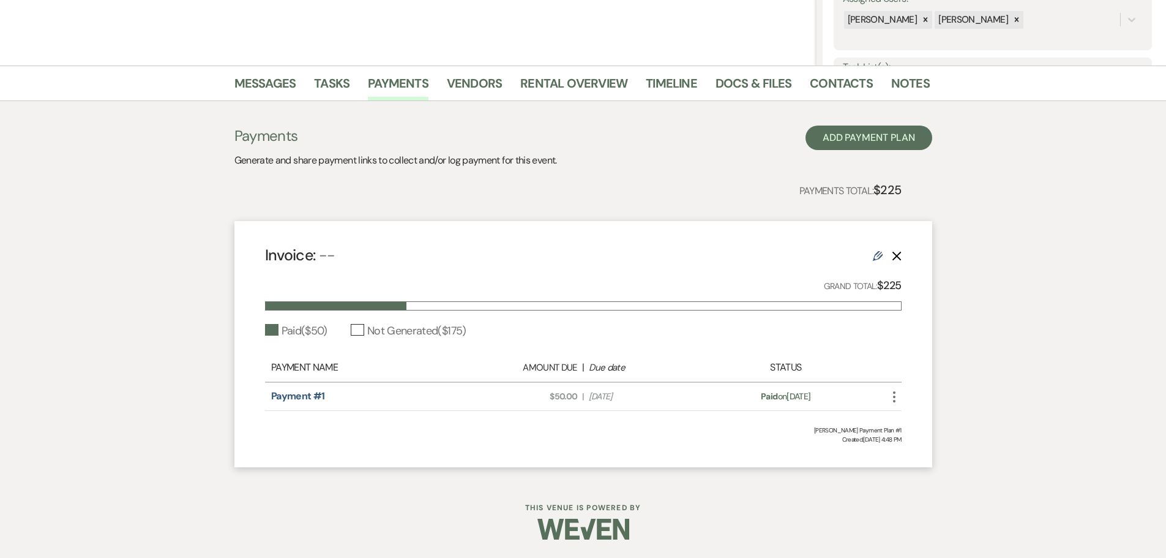
click at [785, 343] on div "Invoice: -- Edit Delete Grand Total: $225 Paid ( $50 ) Not Generated ( $175 ) P…" at bounding box center [583, 343] width 698 height 245
click at [421, 332] on div "Not Generated ( $175 )" at bounding box center [409, 331] width 116 height 17
click at [510, 331] on div "Paid ( $50 ) Not Generated ( $175 )" at bounding box center [583, 331] width 637 height 17
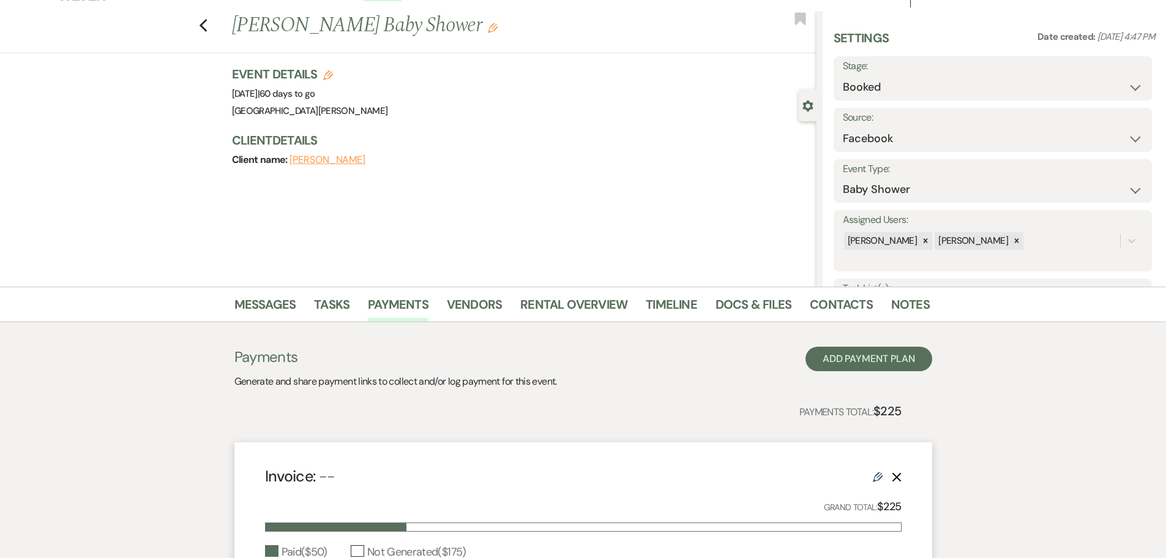
scroll to position [0, 0]
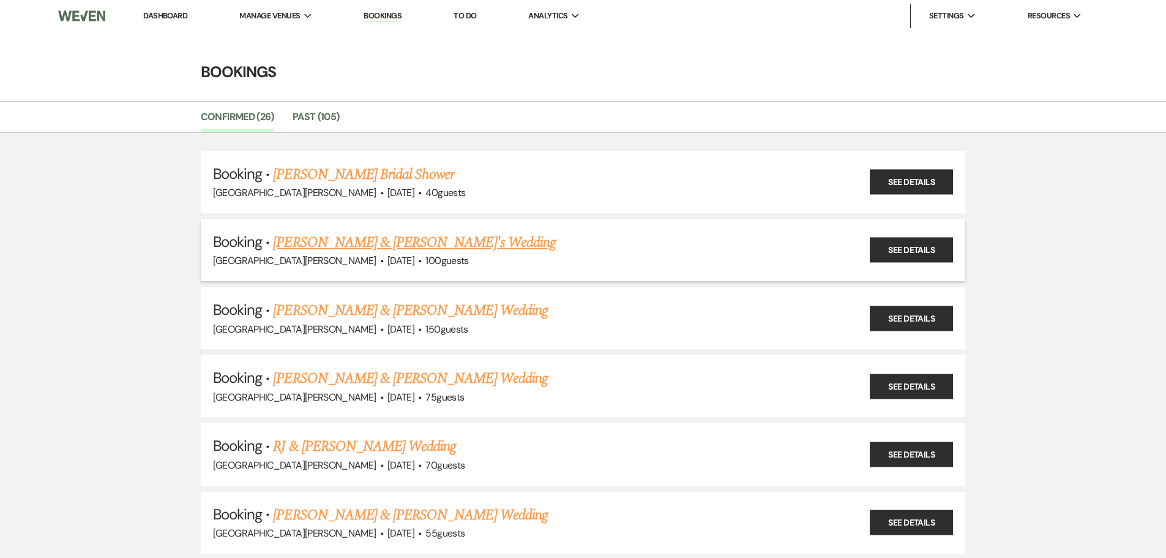
click at [382, 240] on link "[PERSON_NAME] & [PERSON_NAME]'s Wedding" at bounding box center [414, 242] width 283 height 22
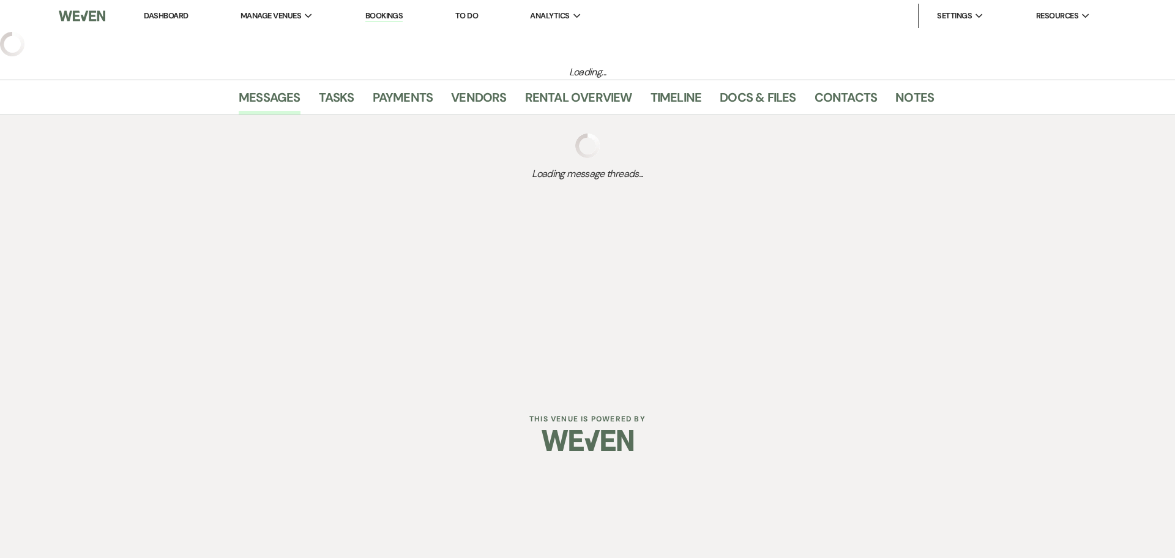
select select "20"
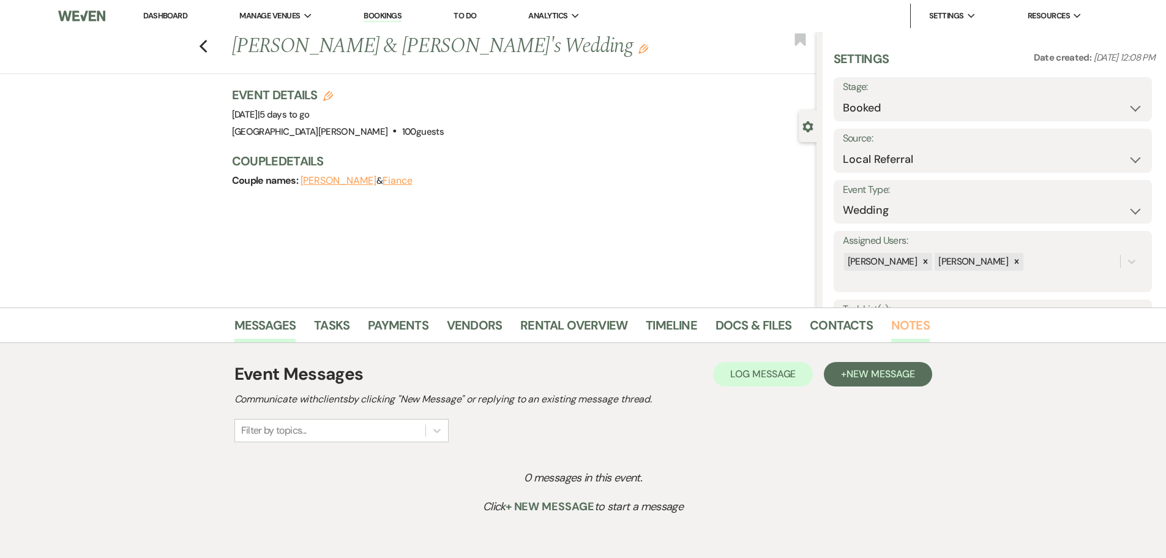
click at [908, 331] on link "Notes" at bounding box center [910, 328] width 39 height 27
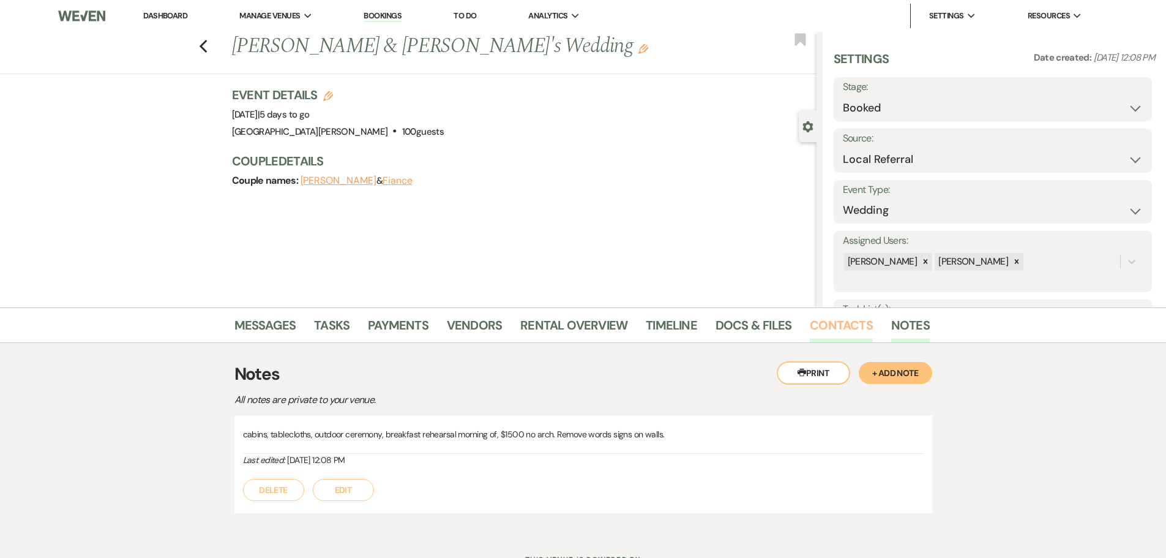
click at [833, 330] on link "Contacts" at bounding box center [841, 328] width 63 height 27
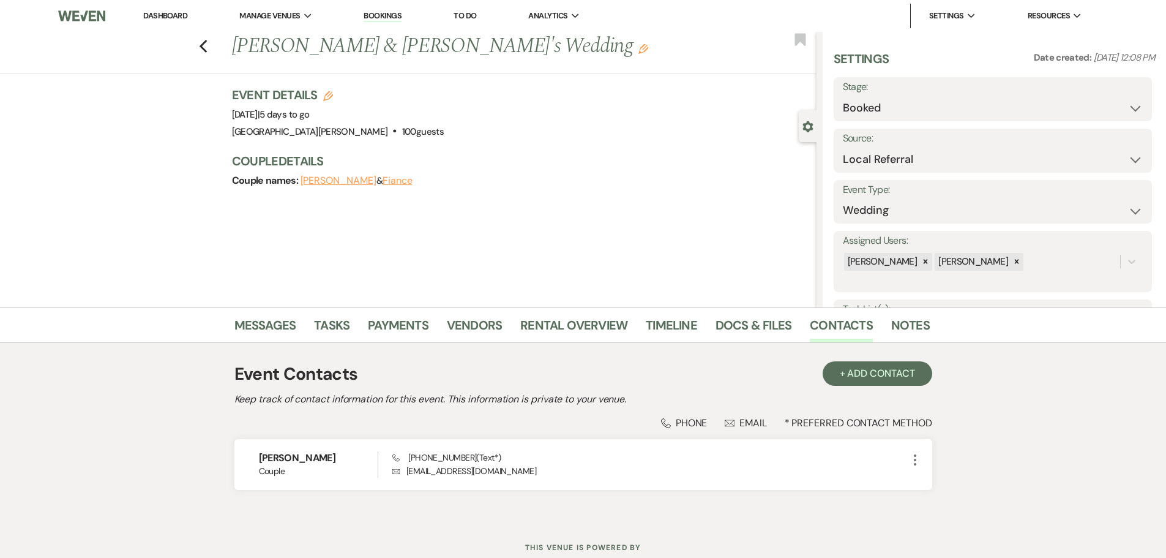
click at [317, 179] on button "[PERSON_NAME]" at bounding box center [339, 181] width 76 height 10
select select "text"
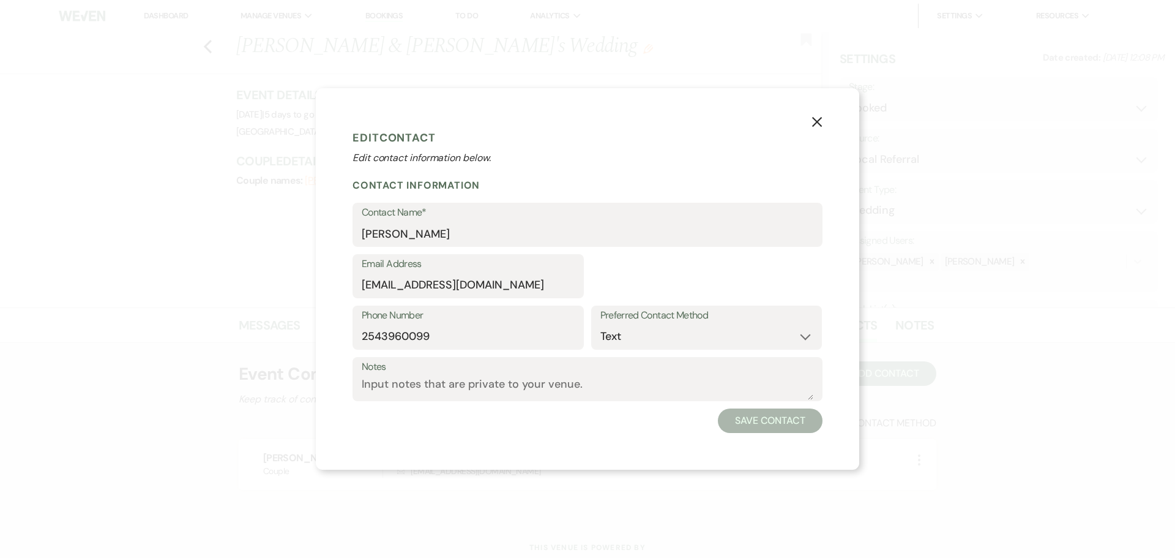
select select "1"
